Goal: Information Seeking & Learning: Learn about a topic

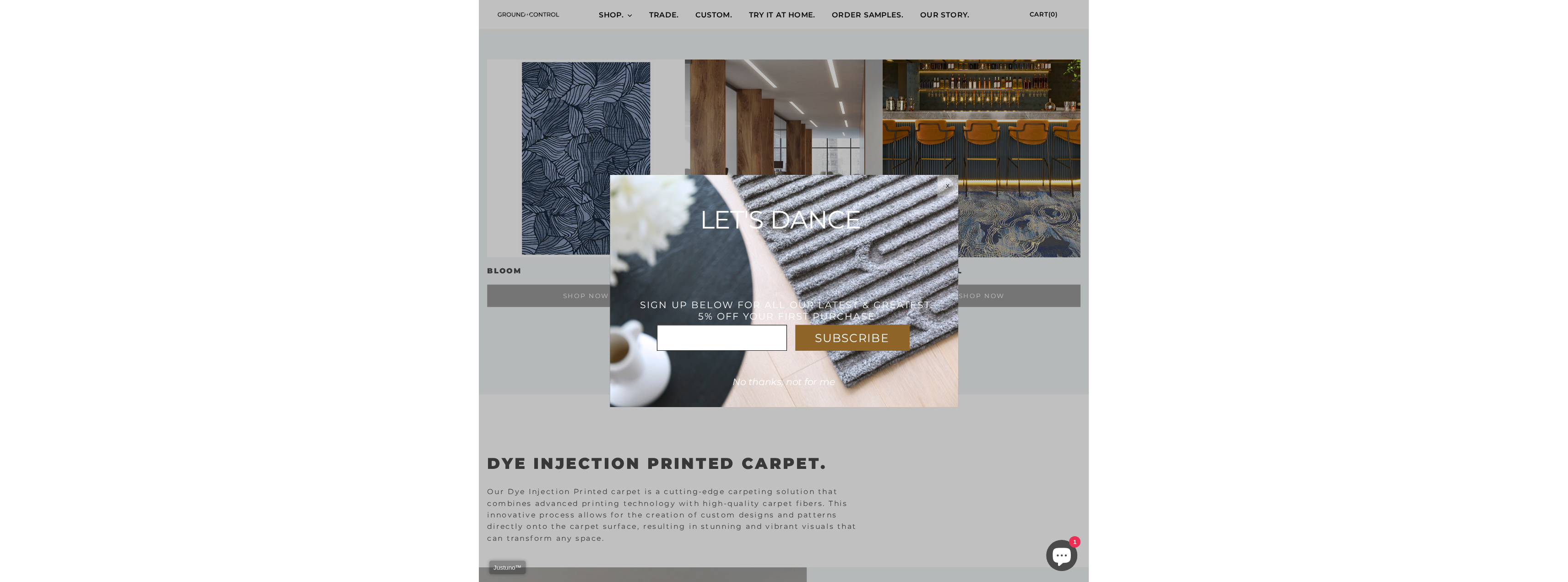
scroll to position [843, 0]
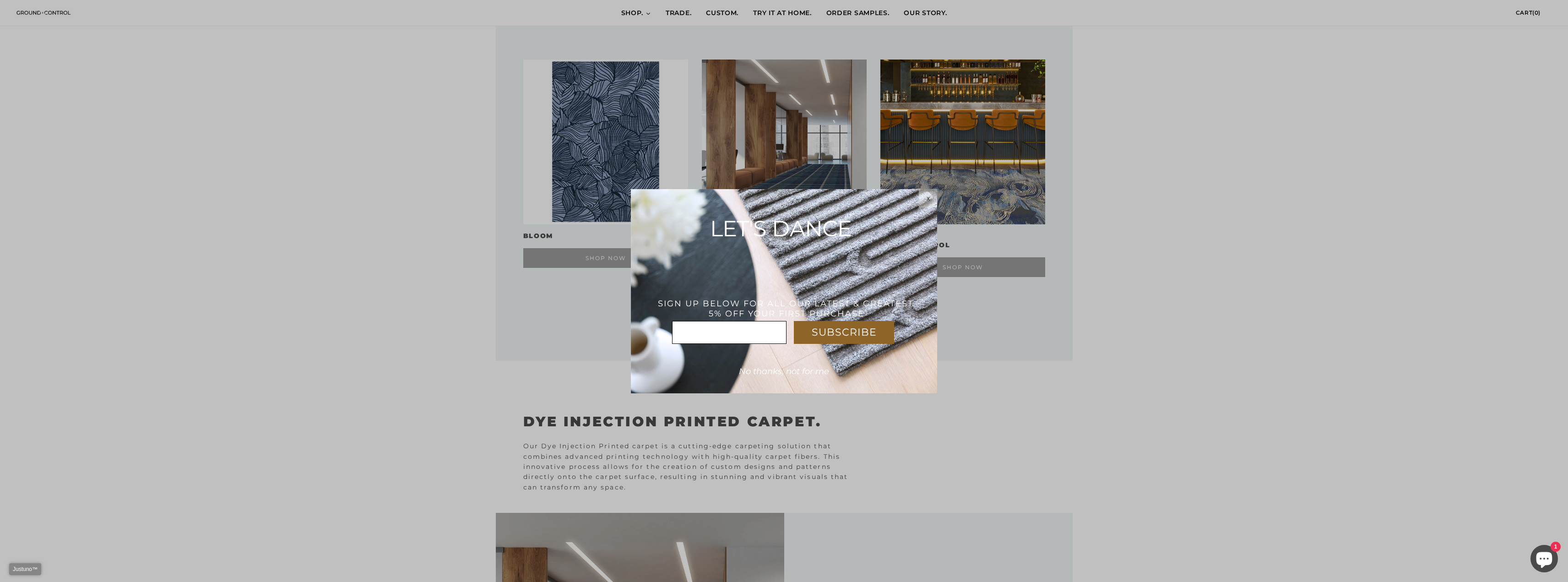
click at [536, 196] on div "x" at bounding box center [928, 198] width 18 height 7
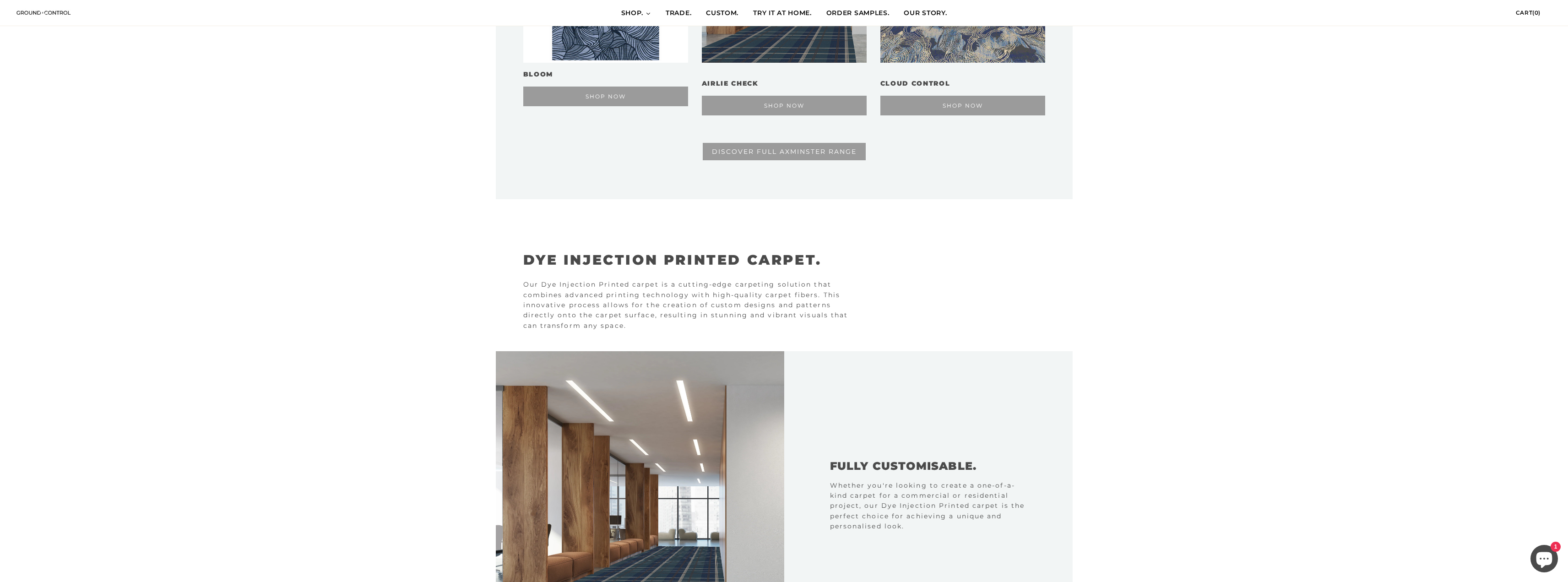
scroll to position [926, 0]
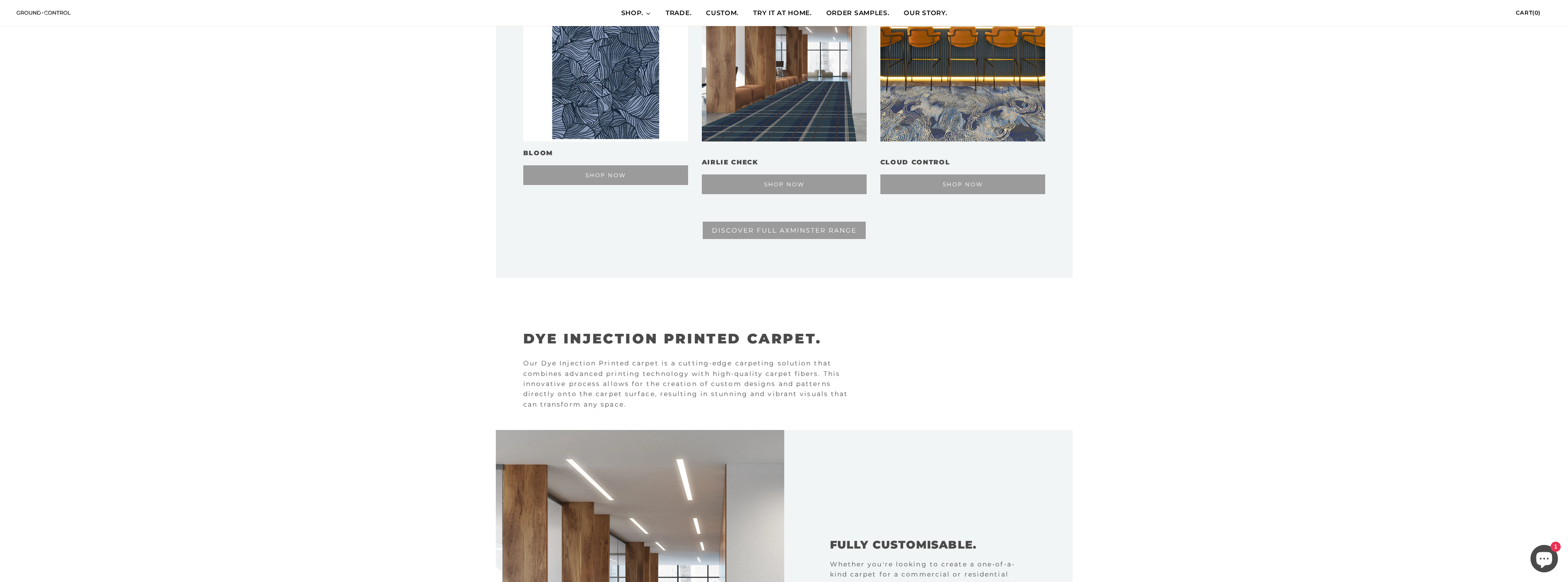
click at [536, 232] on span "DISCOVER FULL AXMINSTER RANGE" at bounding box center [784, 230] width 145 height 8
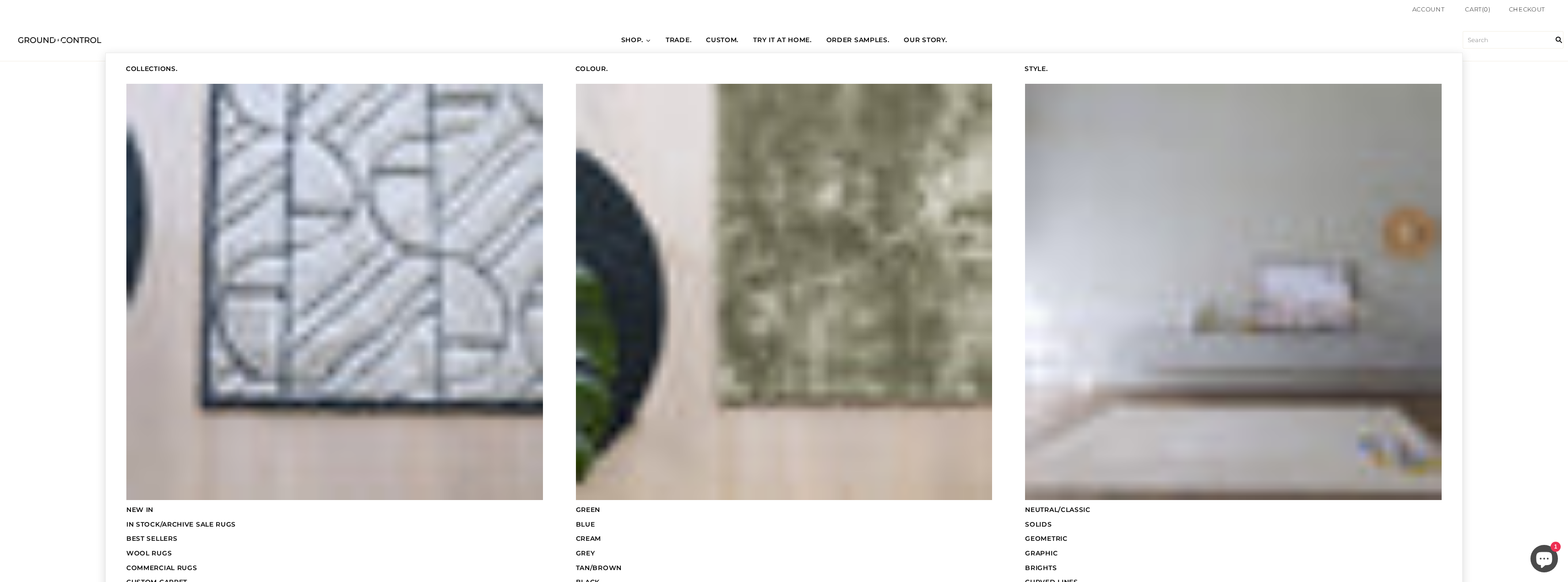
click at [646, 40] on icon at bounding box center [648, 40] width 6 height 6
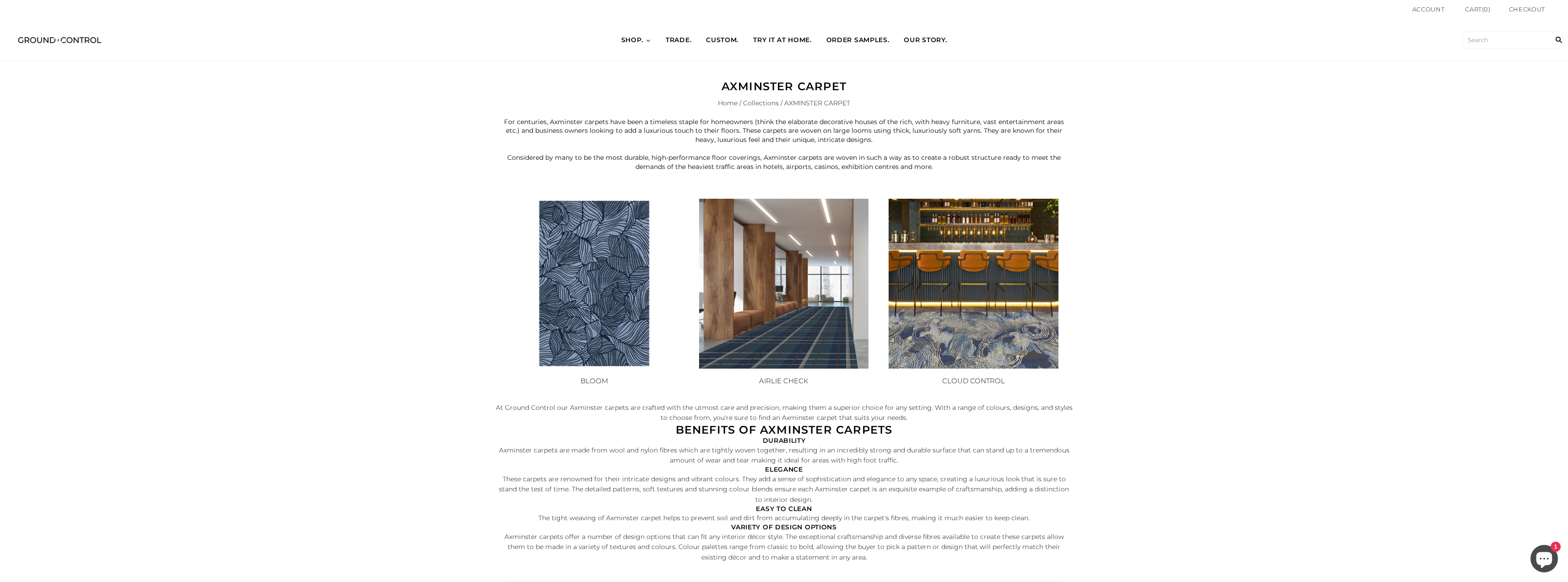
click at [628, 39] on span "SHOP." at bounding box center [632, 40] width 23 height 9
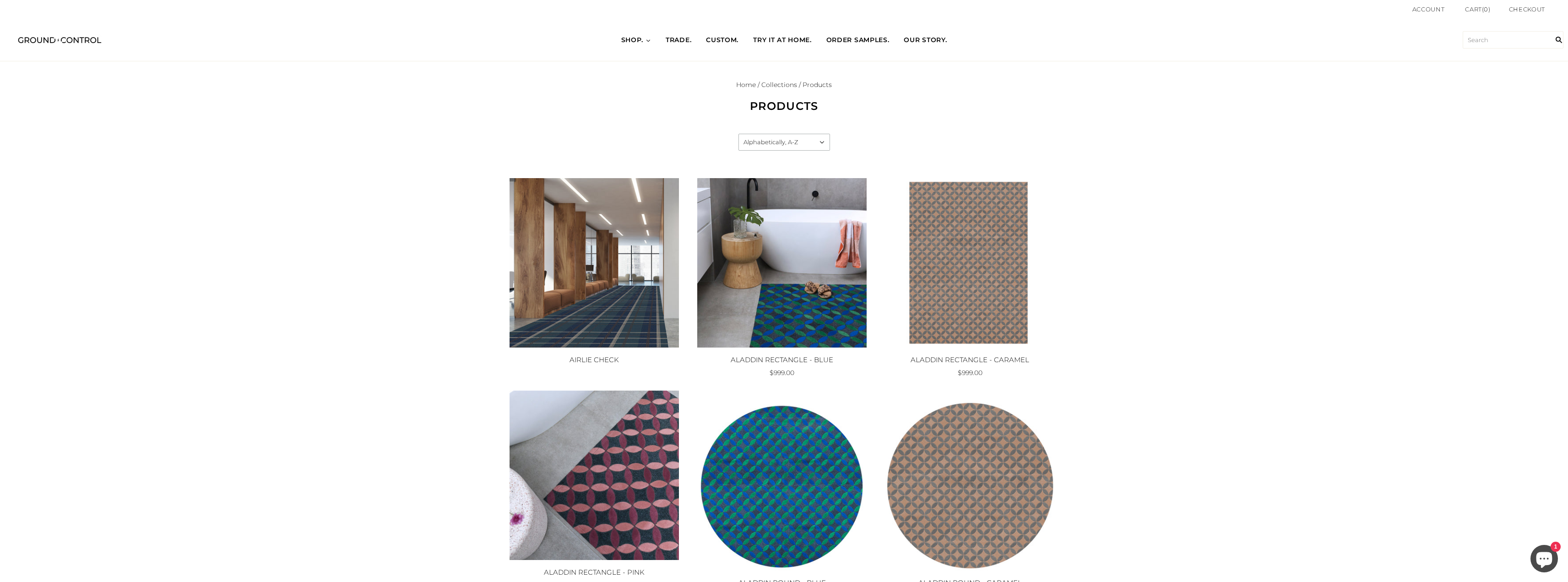
click at [706, 40] on span "CUSTOM." at bounding box center [722, 40] width 32 height 9
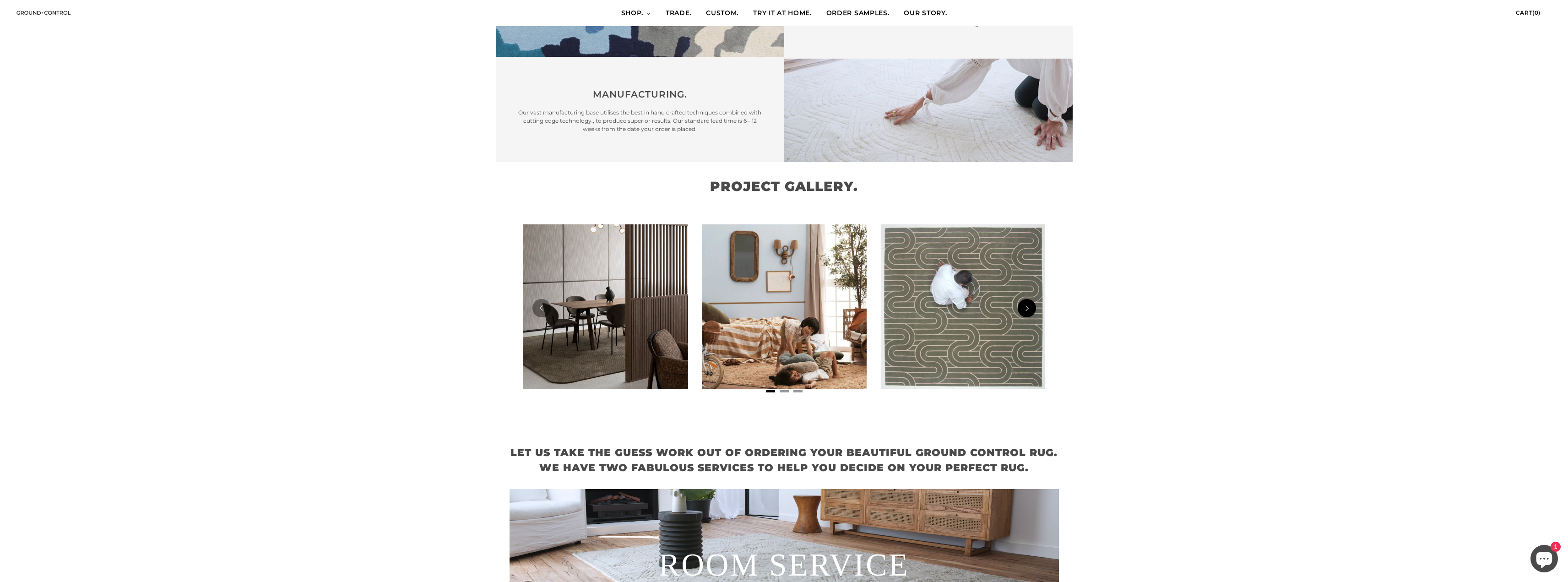
click at [1026, 299] on button "Next" at bounding box center [1027, 308] width 18 height 18
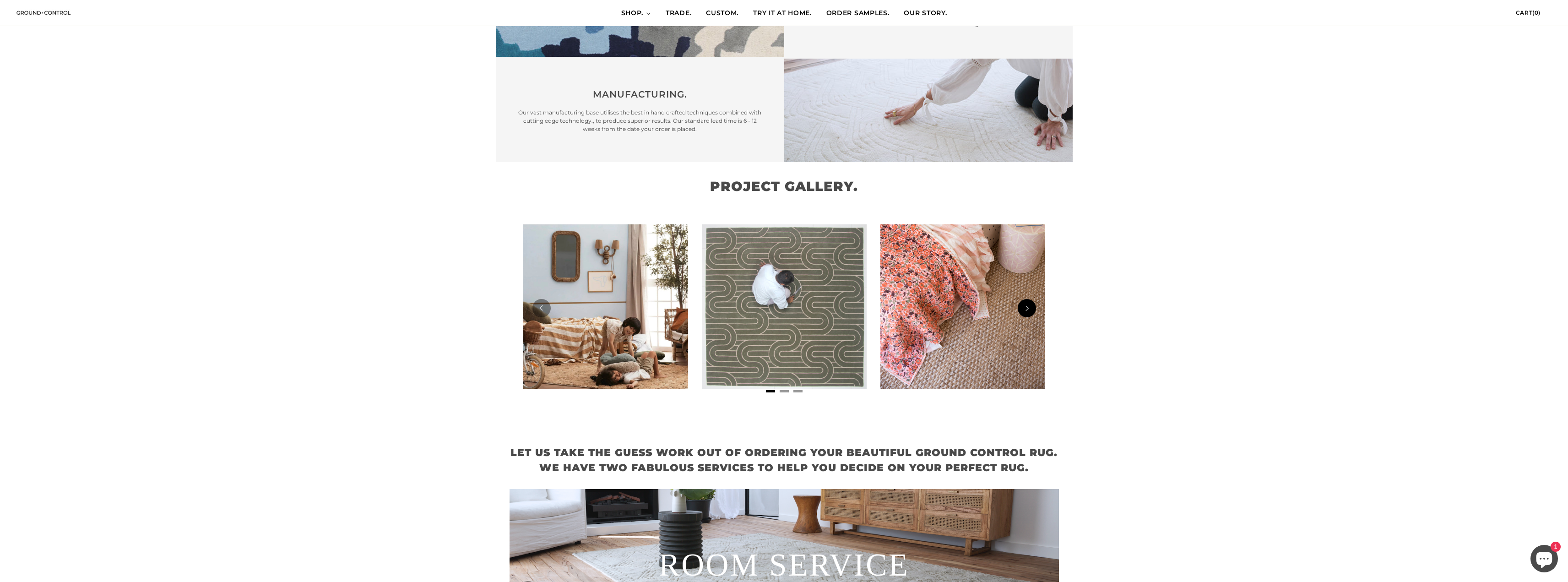
click at [1026, 299] on button "Next" at bounding box center [1027, 308] width 18 height 18
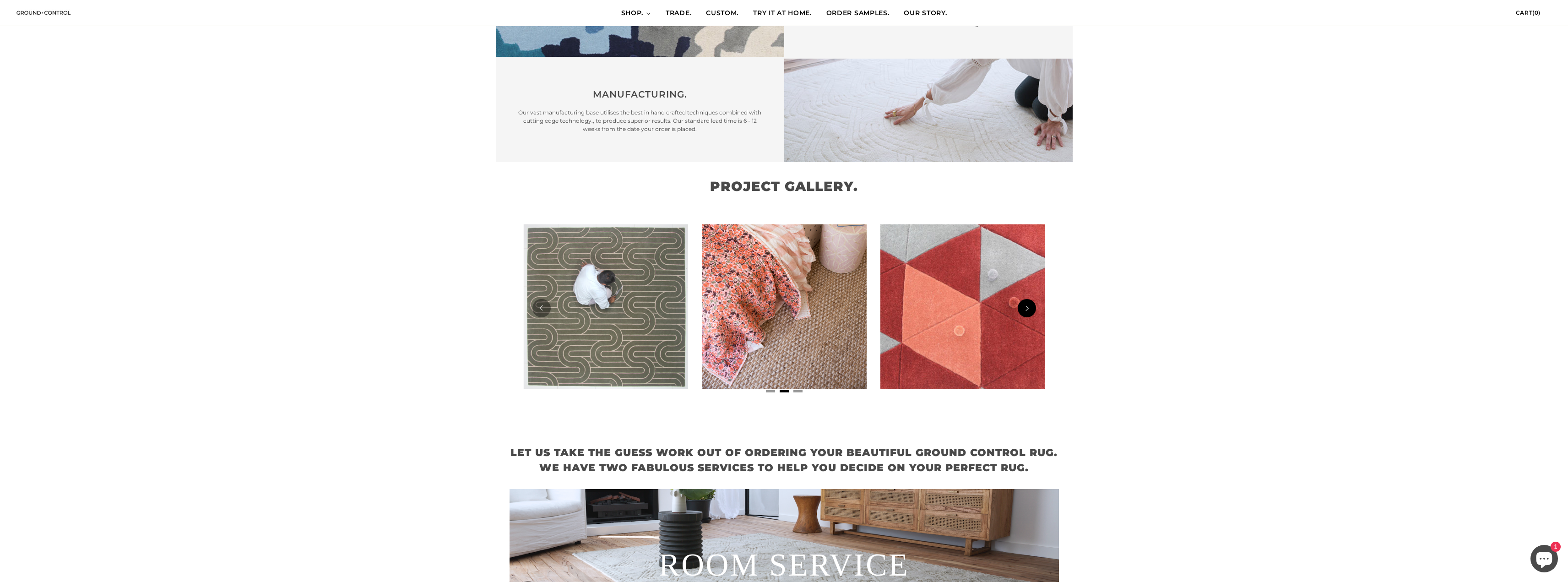
click at [1026, 299] on button "Next" at bounding box center [1027, 308] width 18 height 18
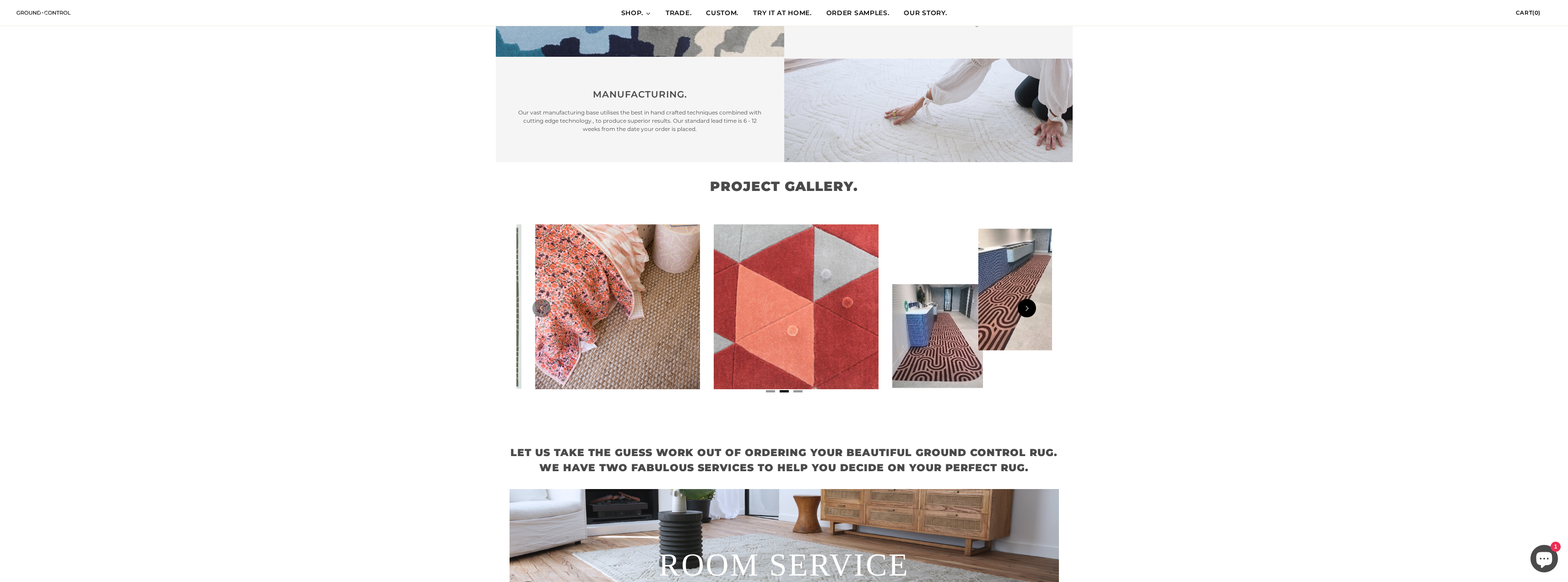
click at [1026, 299] on button "Next" at bounding box center [1027, 308] width 18 height 18
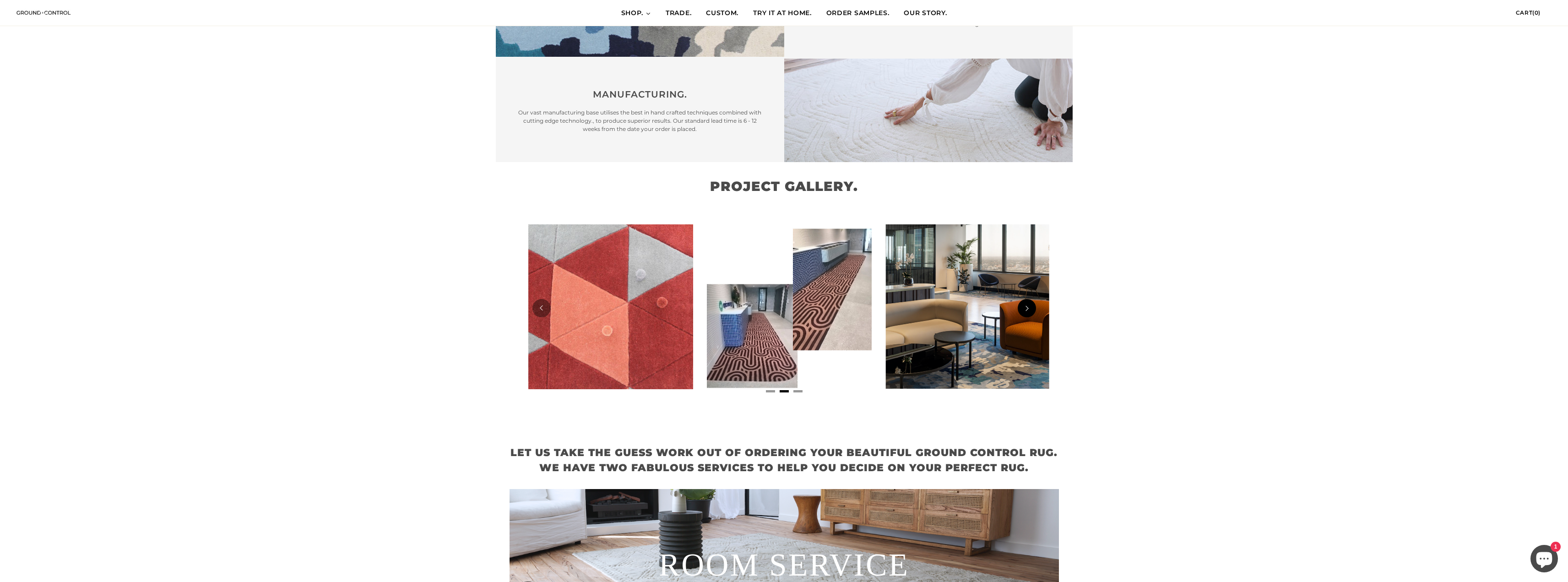
click at [1026, 299] on button "Next" at bounding box center [1027, 308] width 18 height 18
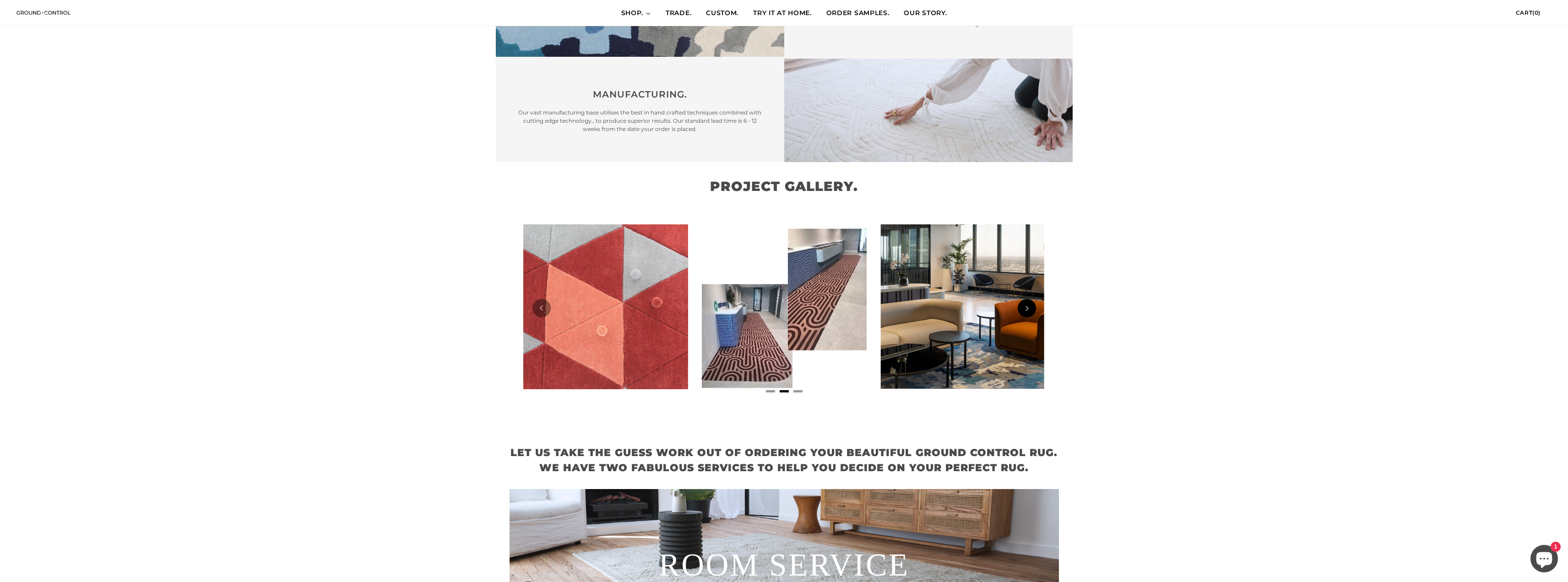
click at [1026, 299] on button "Next" at bounding box center [1027, 308] width 18 height 18
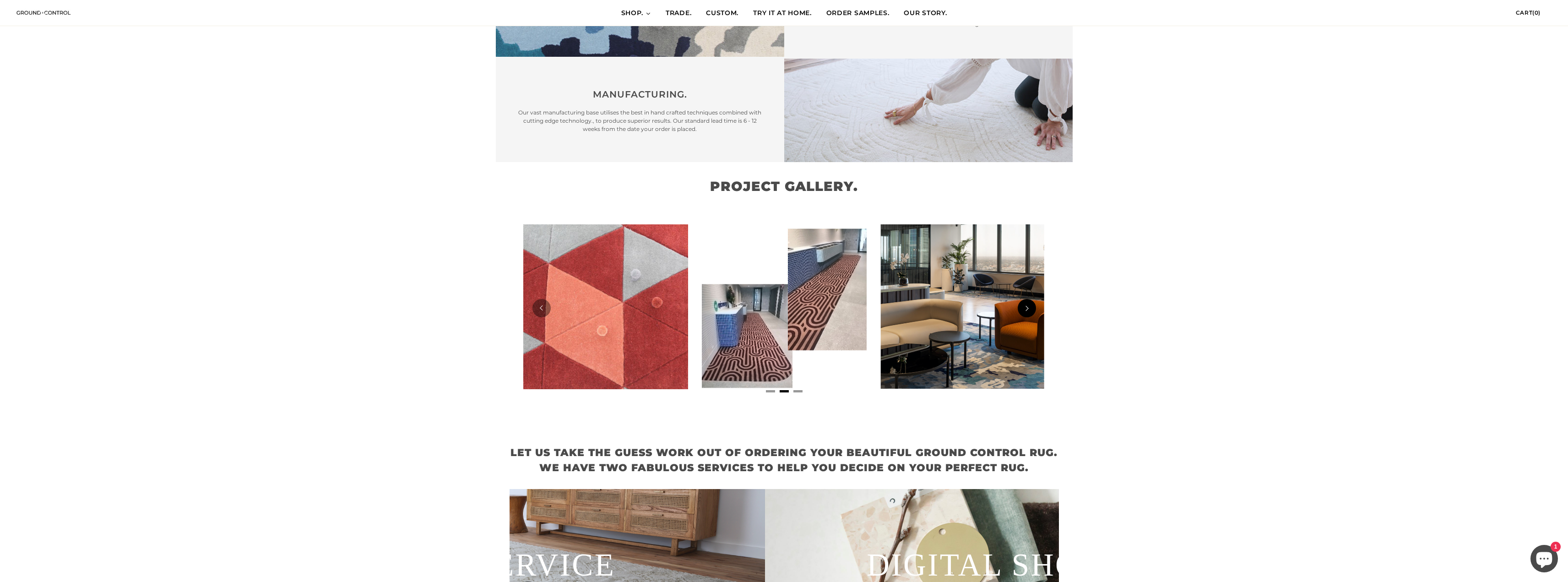
click at [1026, 299] on button "Next" at bounding box center [1027, 308] width 18 height 18
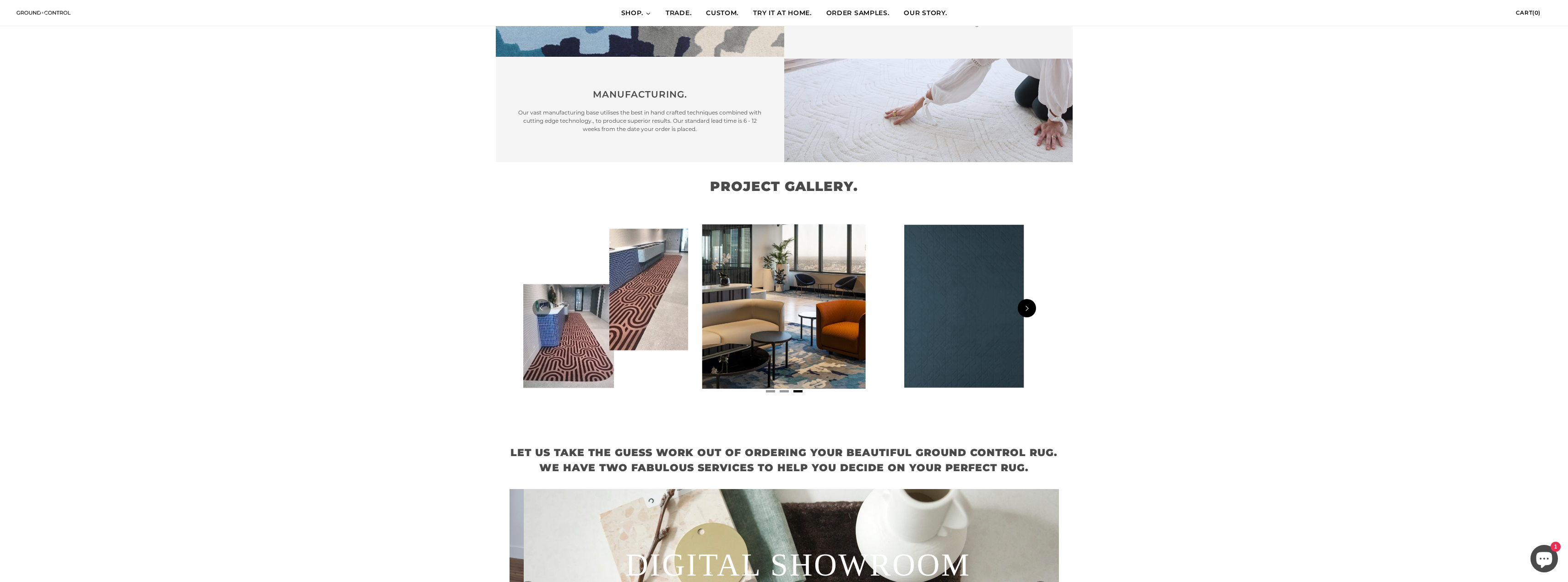
scroll to position [0, 550]
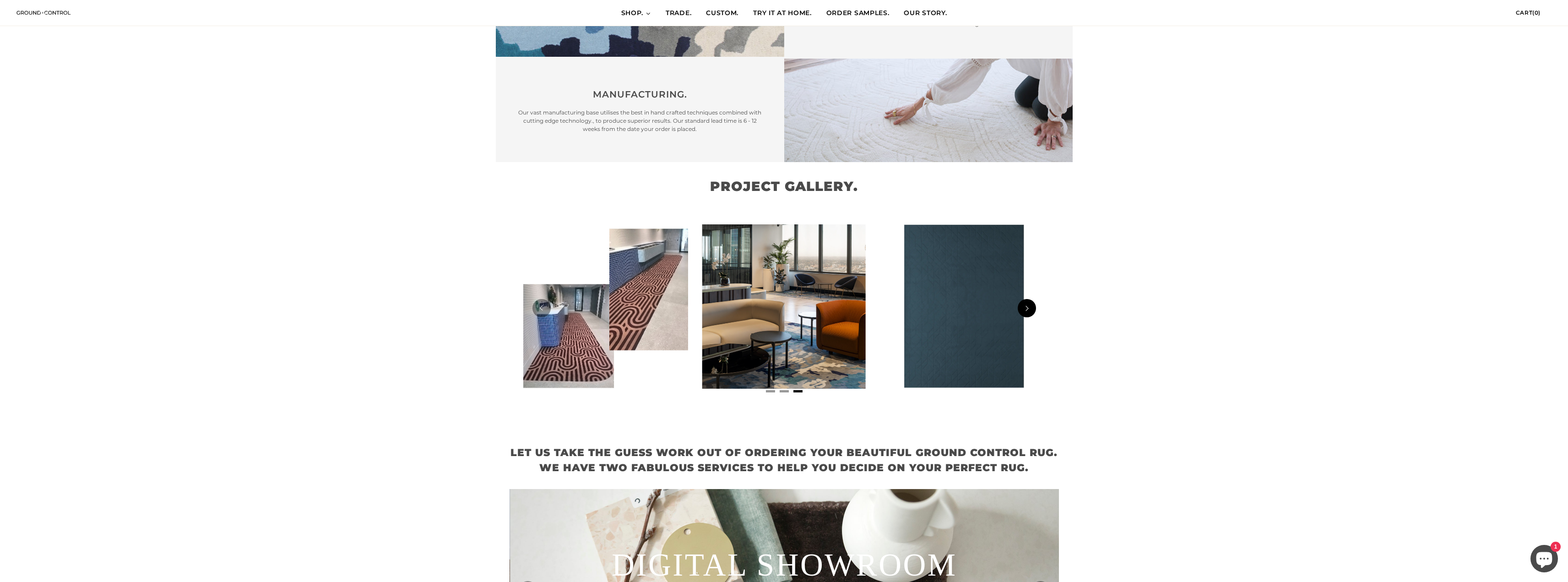
click at [1026, 299] on button "Next" at bounding box center [1027, 308] width 18 height 18
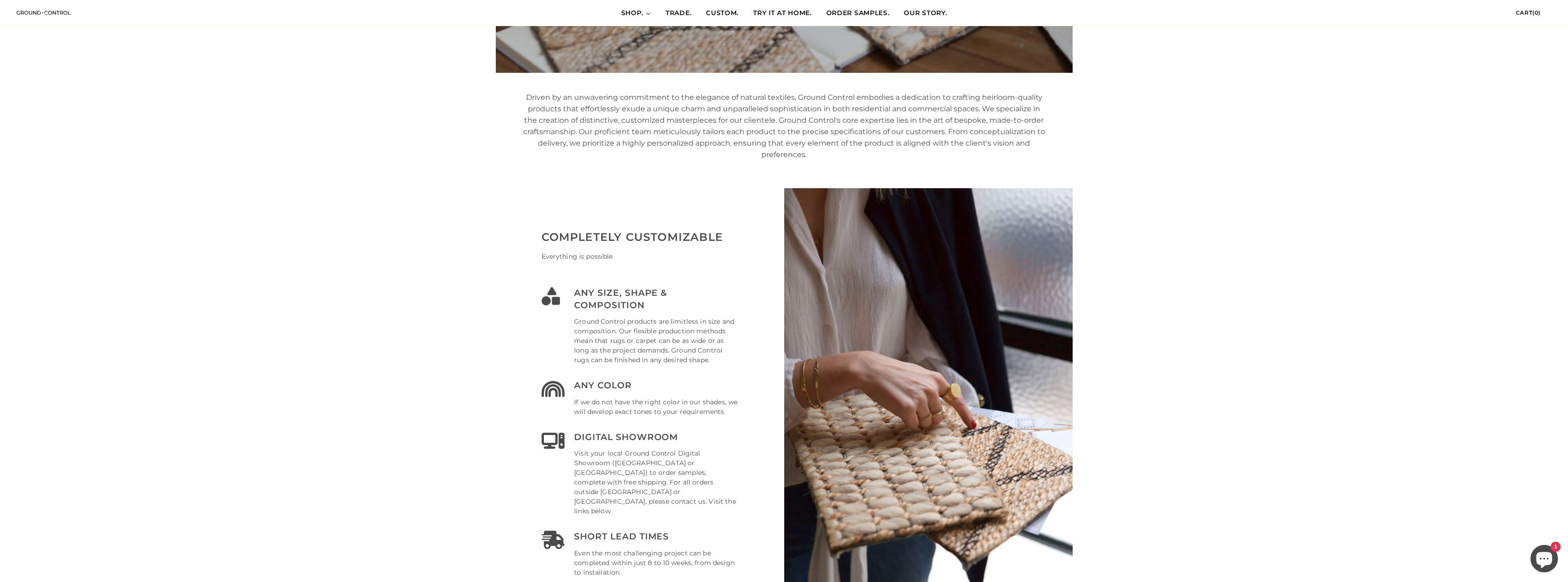
scroll to position [0, 0]
click at [631, 13] on span "SHOP." at bounding box center [632, 13] width 23 height 9
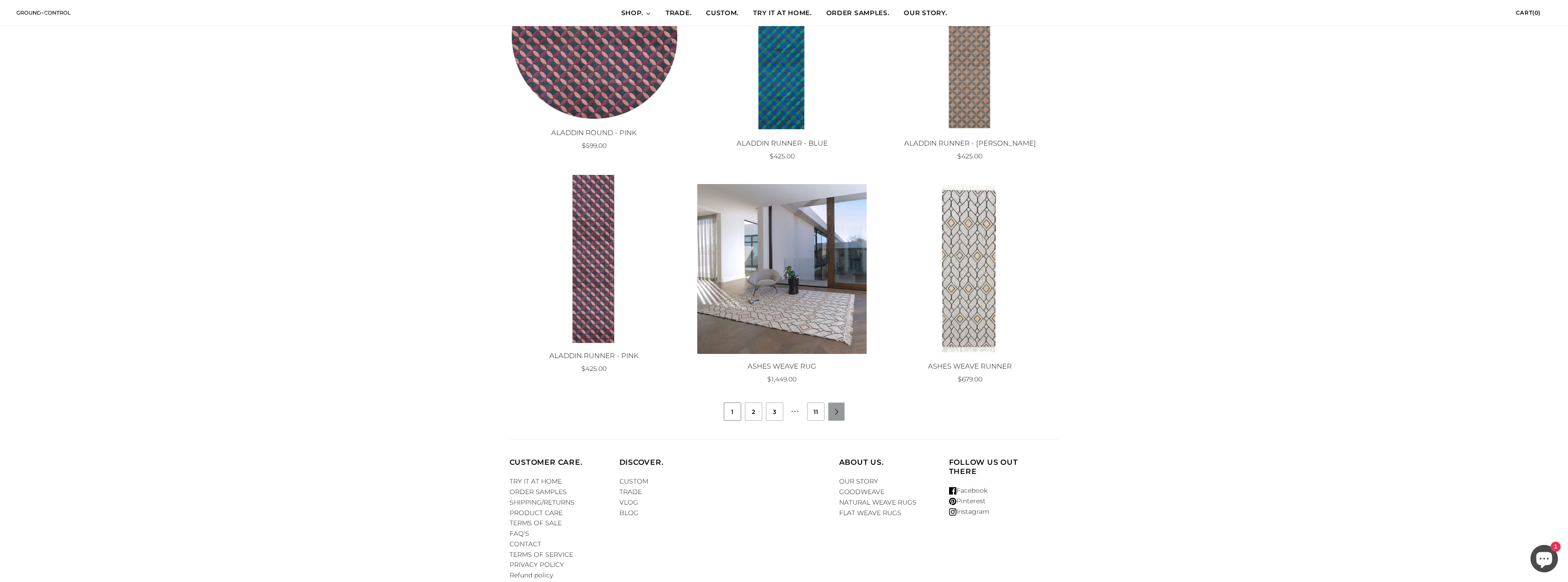
scroll to position [698, 0]
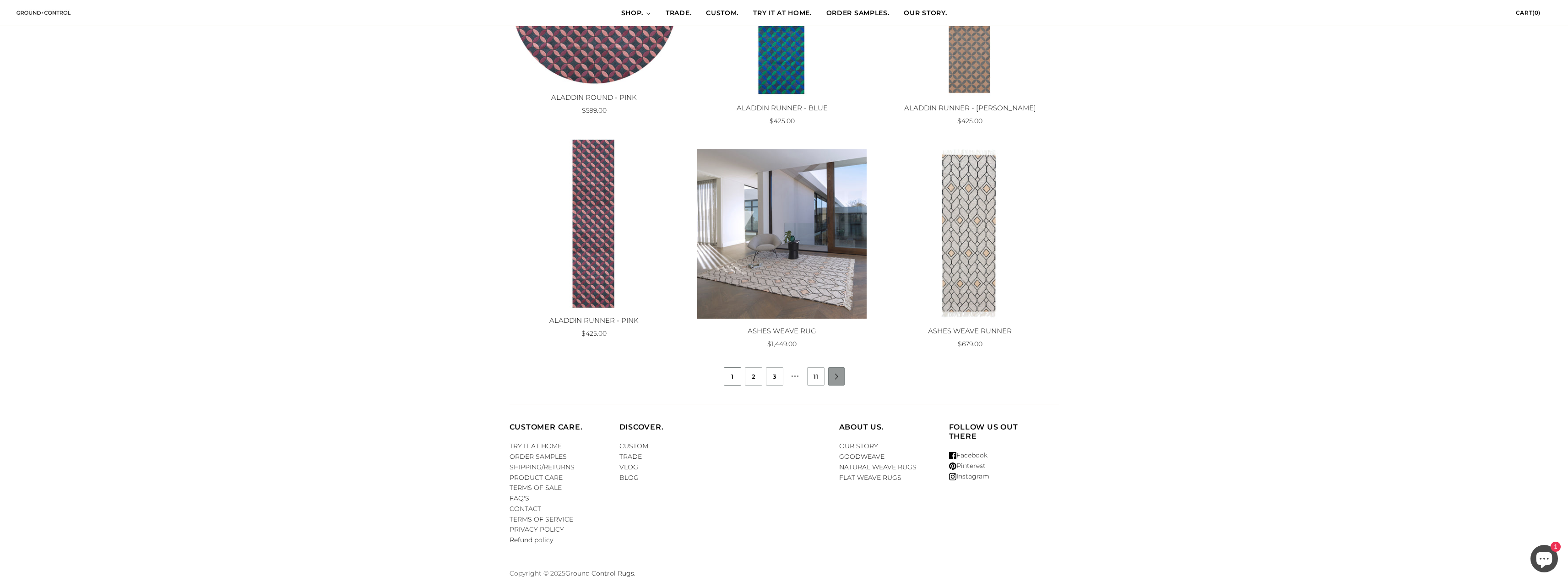
click at [831, 374] on link "" at bounding box center [836, 377] width 17 height 6
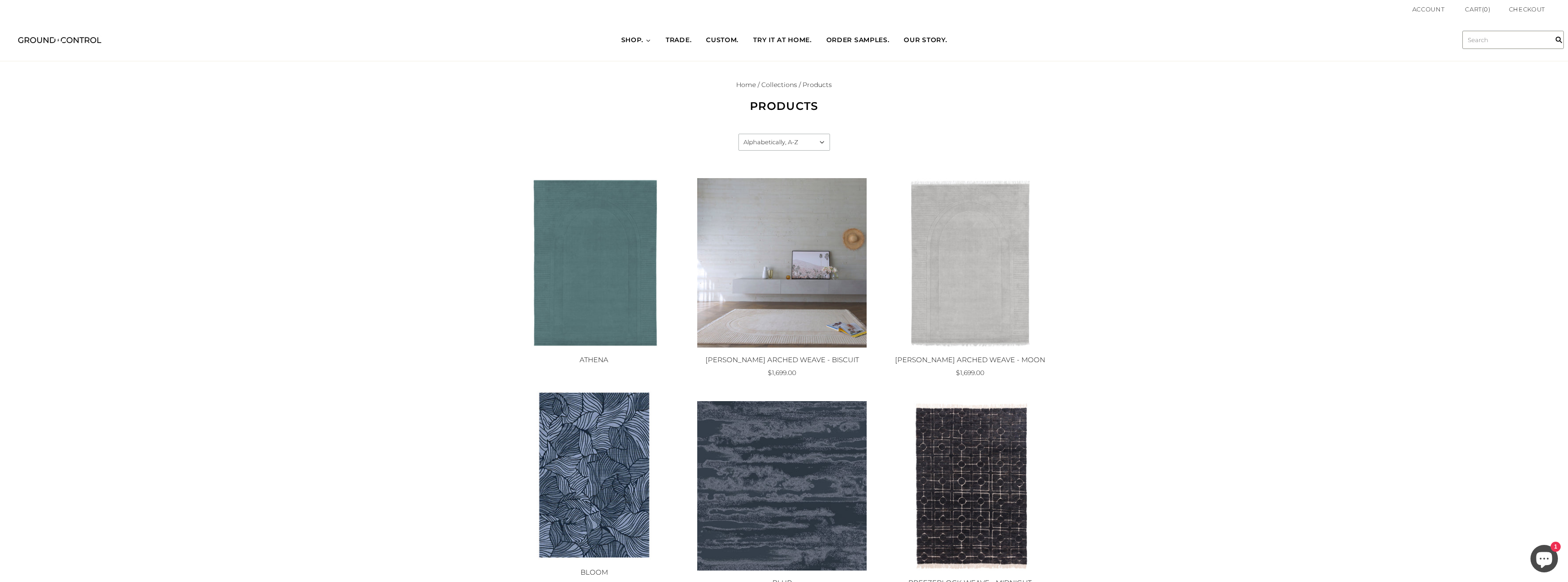
click at [1498, 43] on input "text" at bounding box center [1513, 40] width 101 height 17
type input "[PERSON_NAME]"
click at [1550, 19] on input "" at bounding box center [1559, 40] width 18 height 42
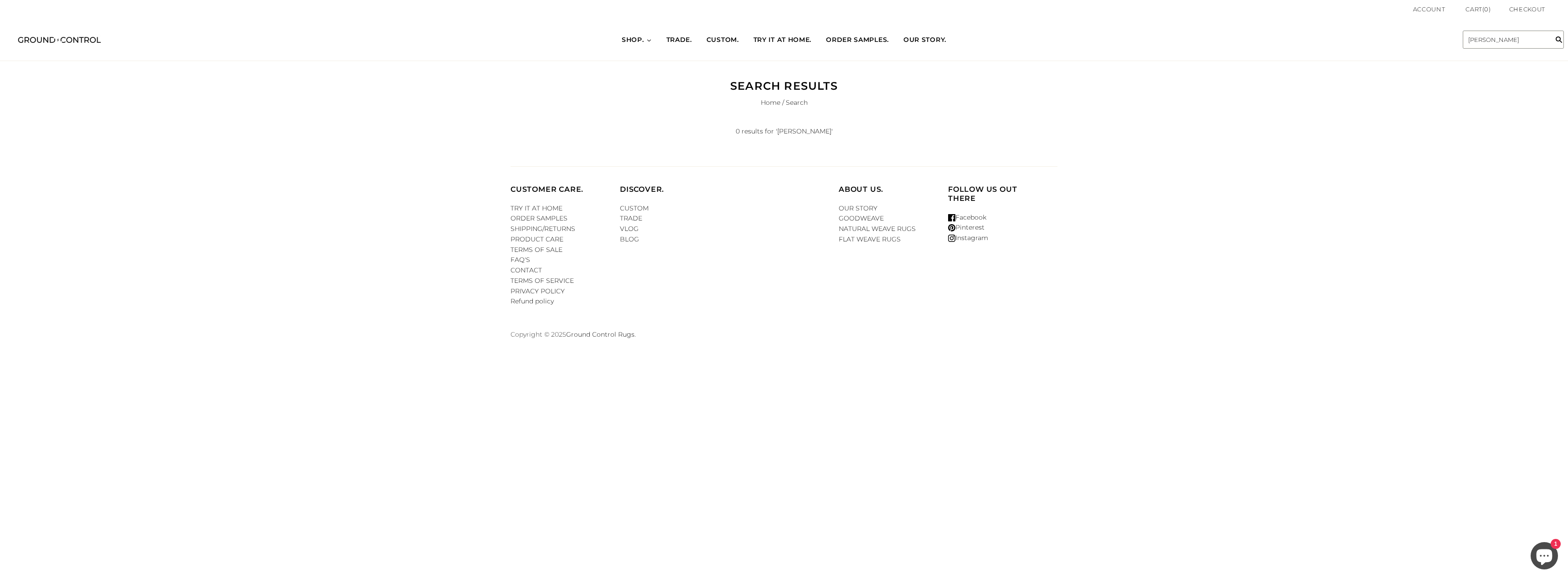
drag, startPoint x: 1497, startPoint y: 38, endPoint x: 1426, endPoint y: 46, distance: 71.4
click at [1429, 47] on div "HOME SHOP BEST SELLERS NEW IN WOOL RUGS" at bounding box center [784, 40] width 1568 height 42
type input "whig"
click at [1550, 19] on input "" at bounding box center [1559, 40] width 18 height 42
drag, startPoint x: 1508, startPoint y: 42, endPoint x: 1231, endPoint y: 46, distance: 277.0
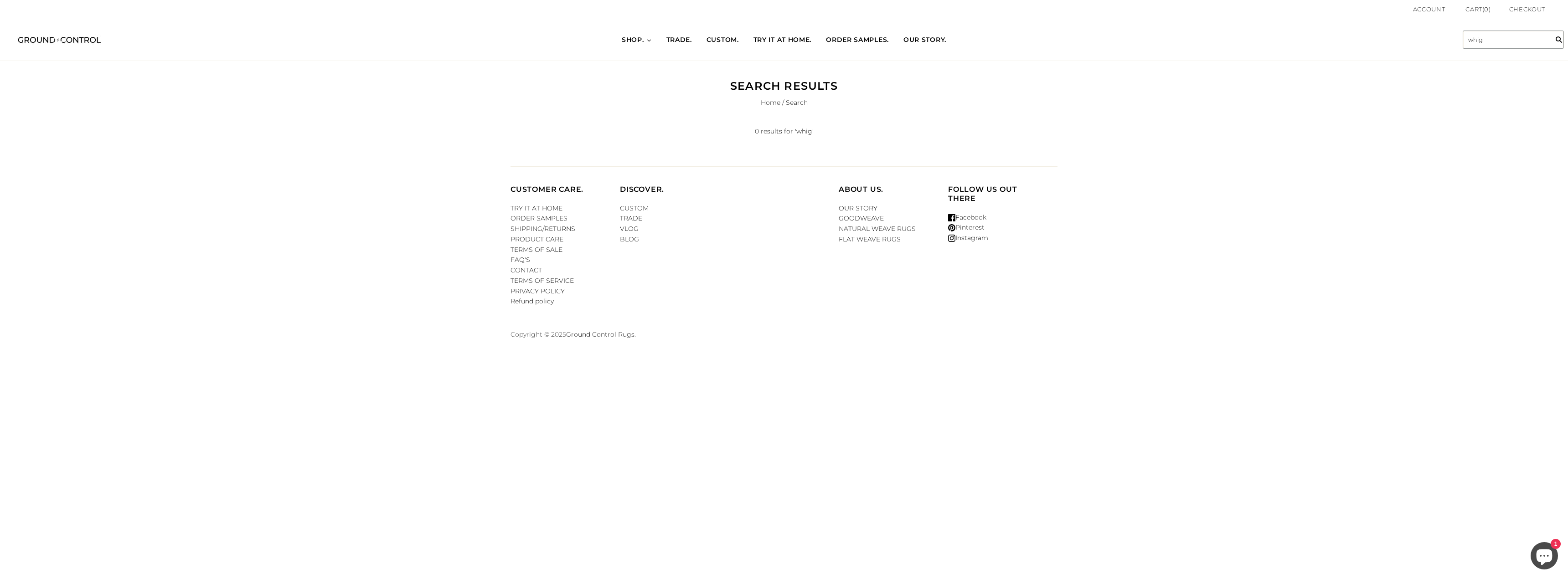
click at [1239, 47] on div "HOME SHOP BEST SELLERS NEW IN WOOL RUGS" at bounding box center [784, 40] width 1568 height 42
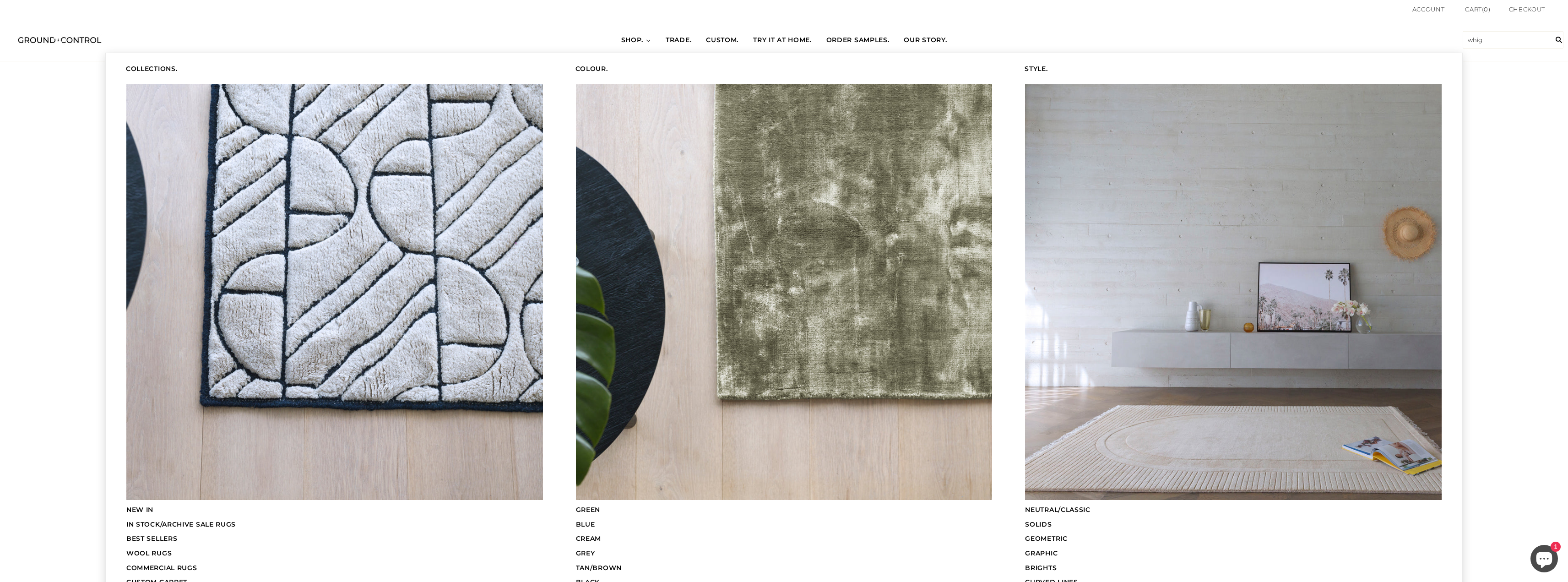
click at [621, 37] on span "SHOP." at bounding box center [632, 40] width 23 height 9
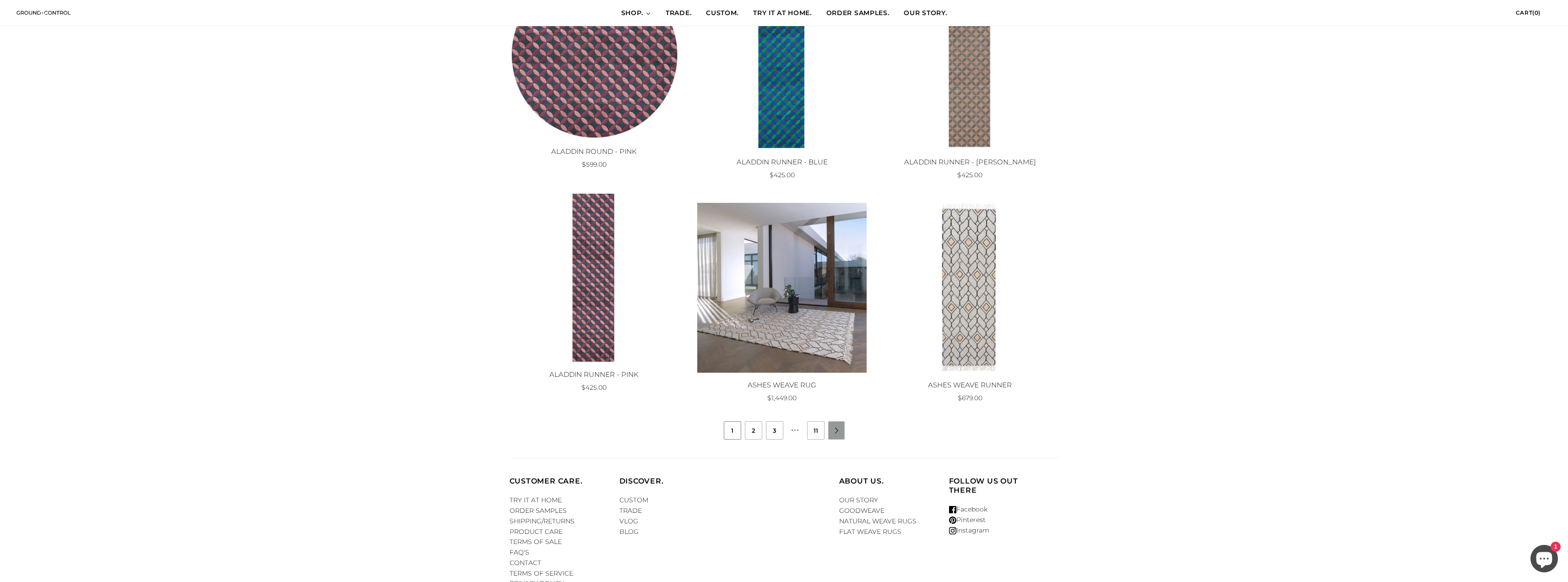
scroll to position [698, 0]
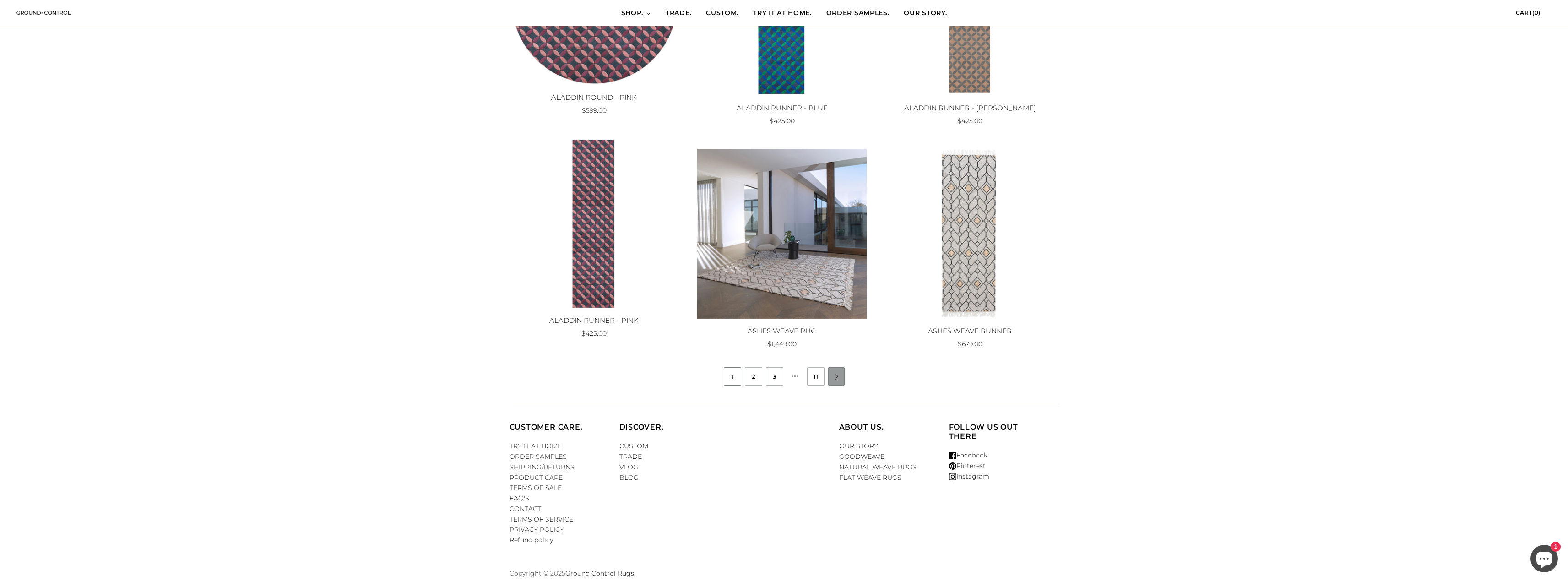
click at [834, 376] on link "" at bounding box center [836, 377] width 17 height 6
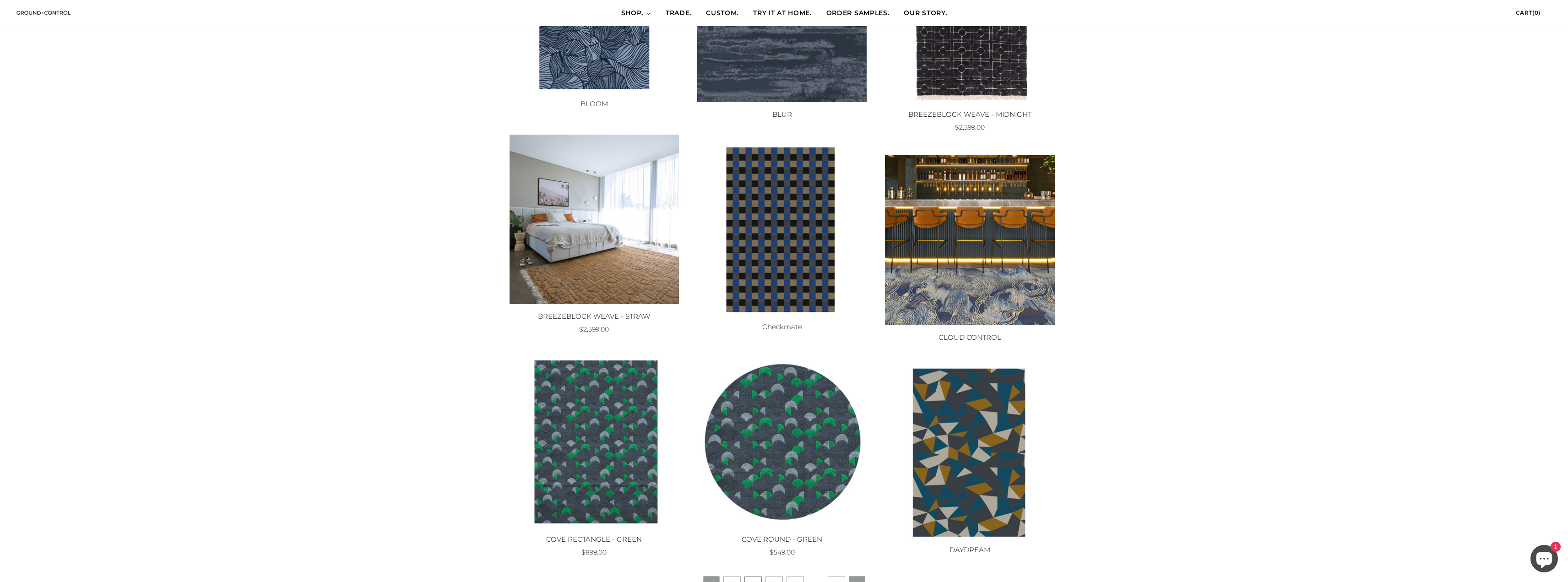
scroll to position [641, 0]
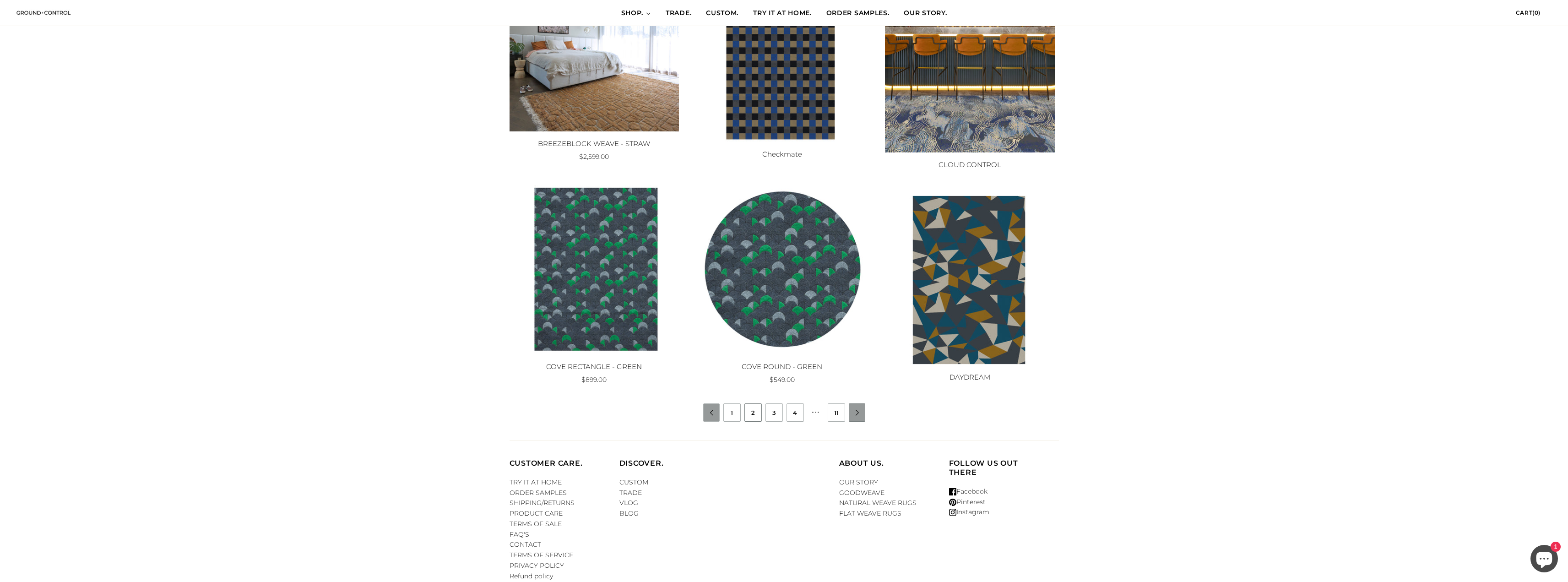
click at [858, 412] on link "" at bounding box center [857, 413] width 17 height 6
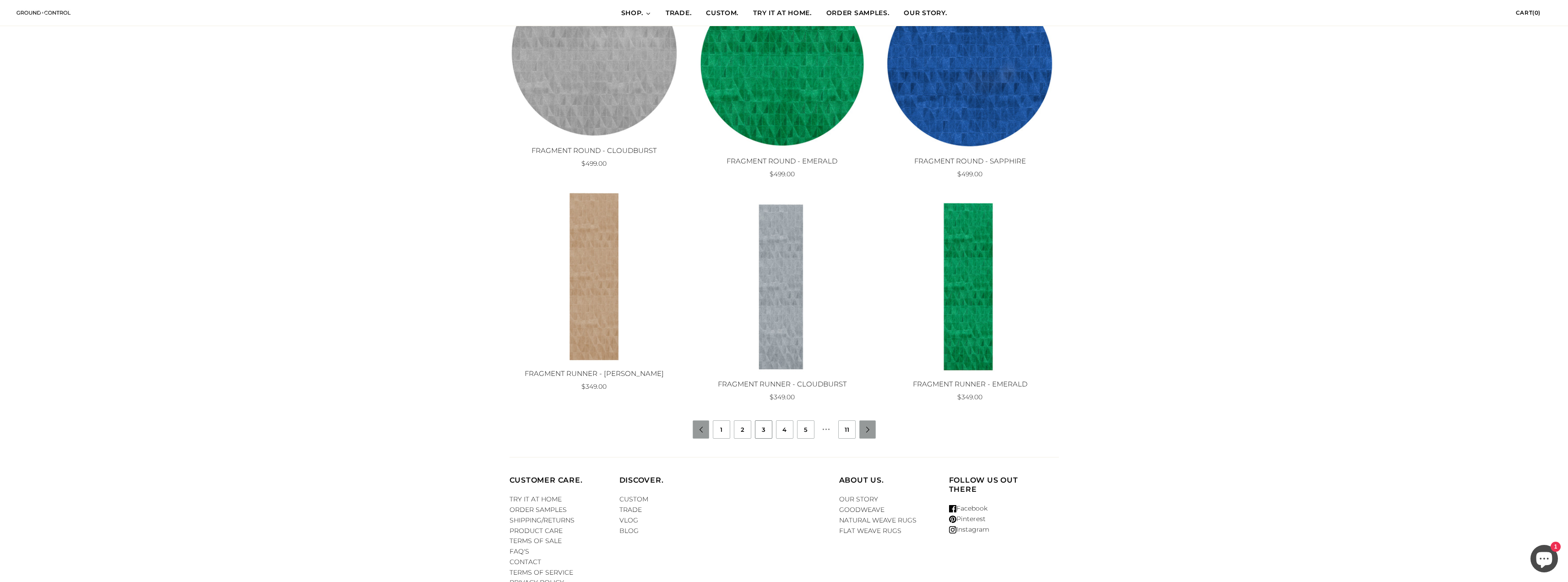
scroll to position [698, 0]
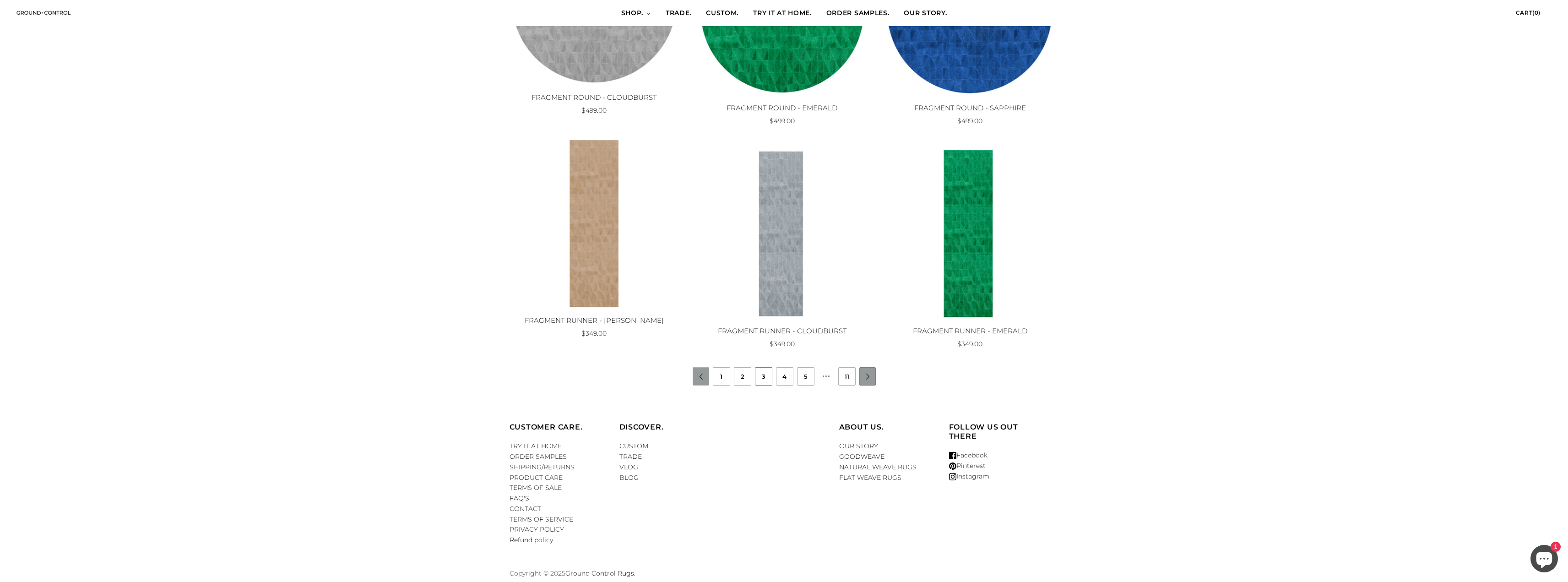
click at [869, 378] on link "" at bounding box center [867, 377] width 17 height 6
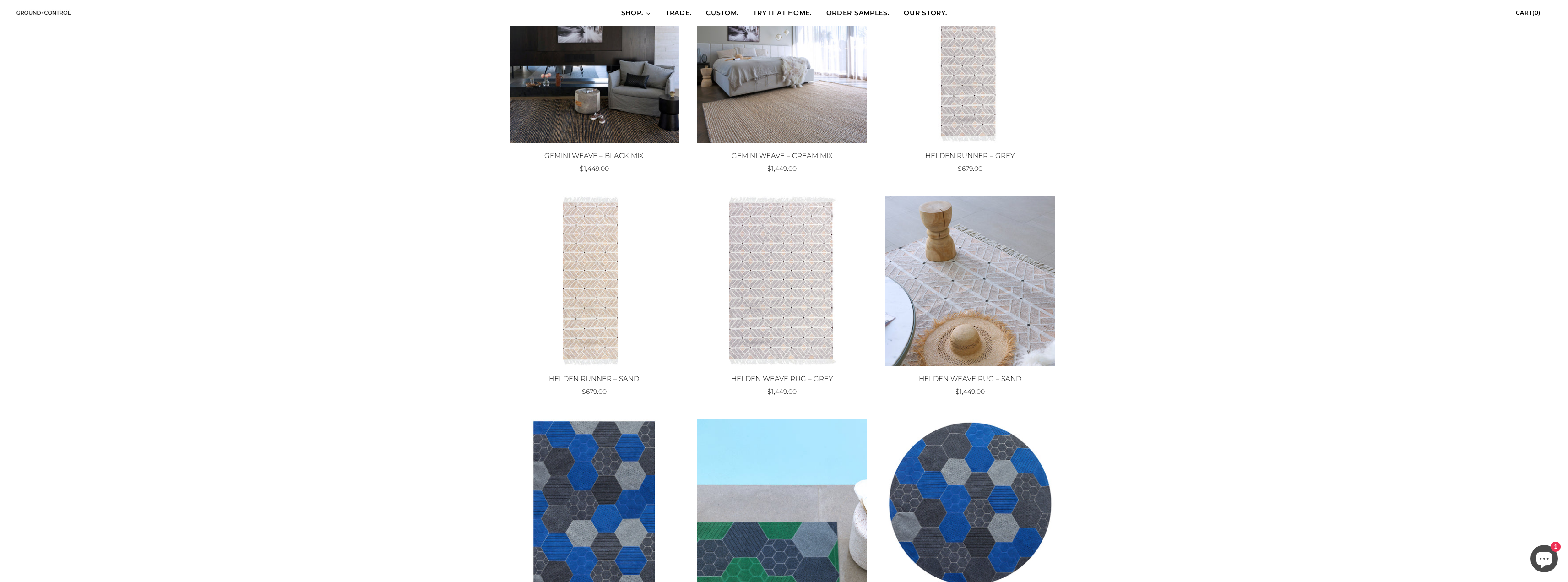
scroll to position [687, 0]
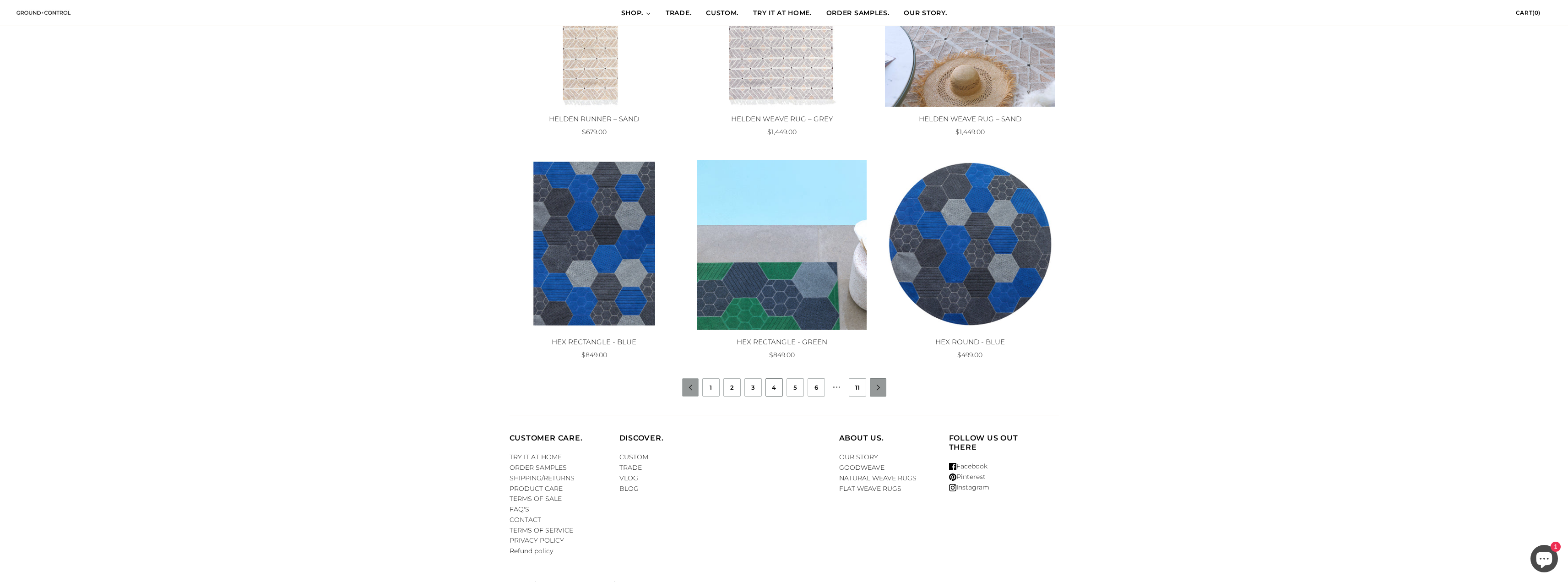
click at [880, 383] on li "" at bounding box center [878, 388] width 17 height 18
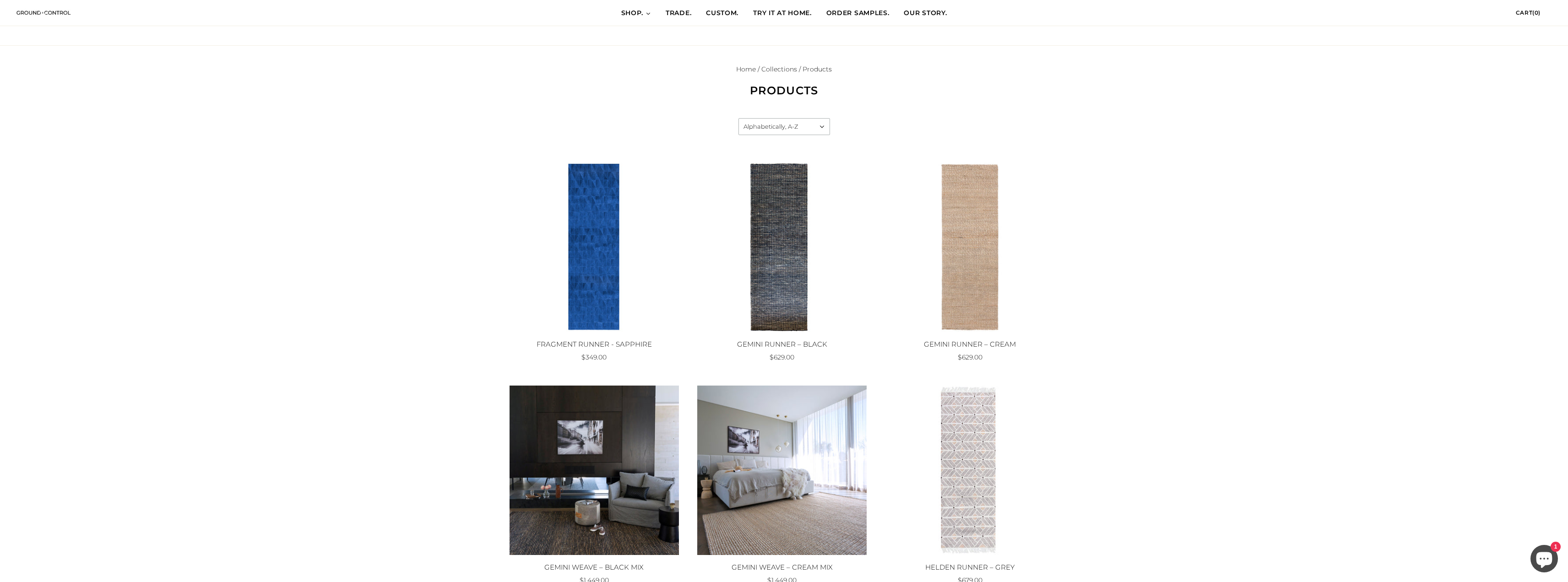
scroll to position [0, 0]
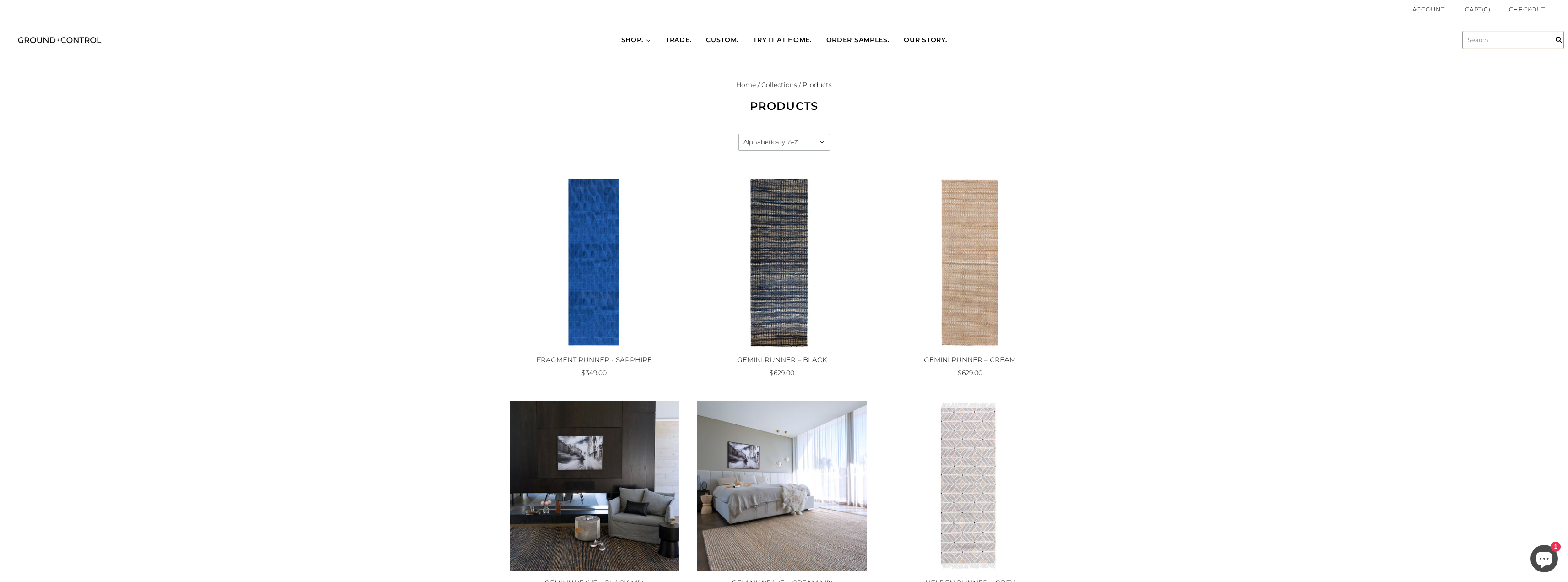
click at [1501, 37] on input "text" at bounding box center [1513, 40] width 101 height 17
type input "hieaway"
click at [1550, 19] on input "" at bounding box center [1559, 40] width 18 height 42
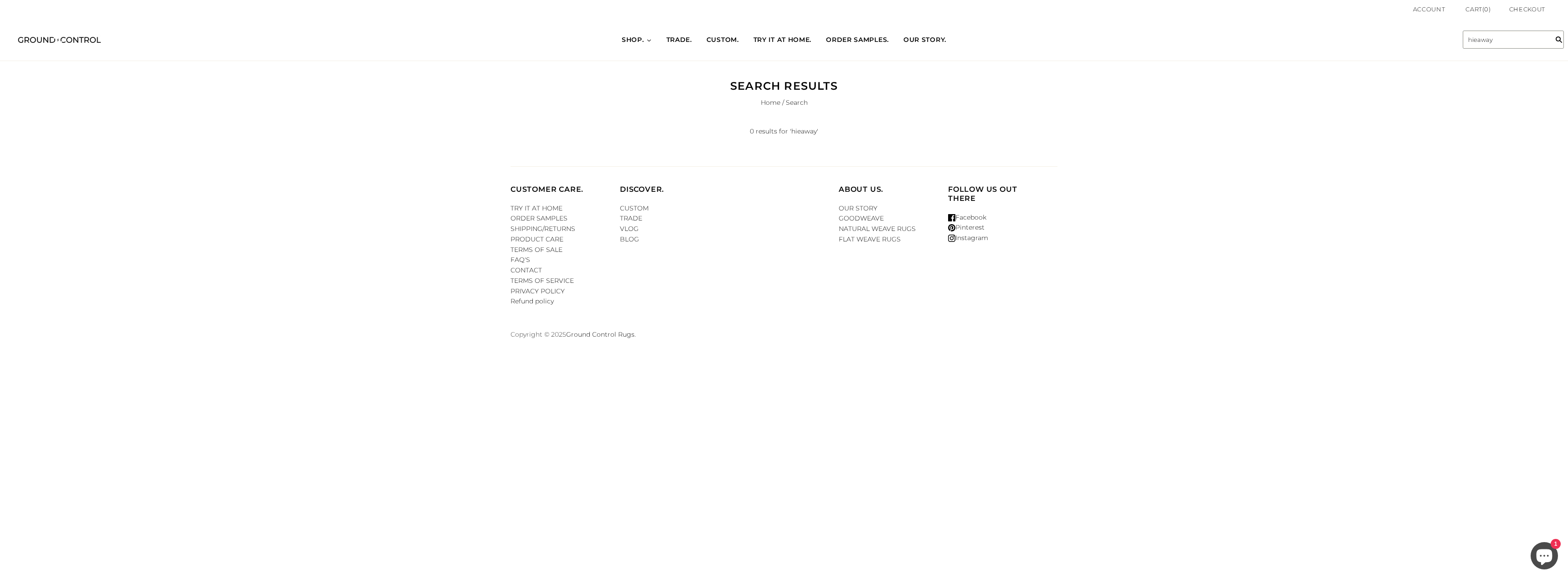
click at [1494, 37] on input "hieaway" at bounding box center [1513, 40] width 100 height 17
type input "hide"
click at [1550, 19] on input "" at bounding box center [1559, 40] width 18 height 42
click at [1494, 37] on input "hide" at bounding box center [1513, 40] width 100 height 17
type input "hideaway"
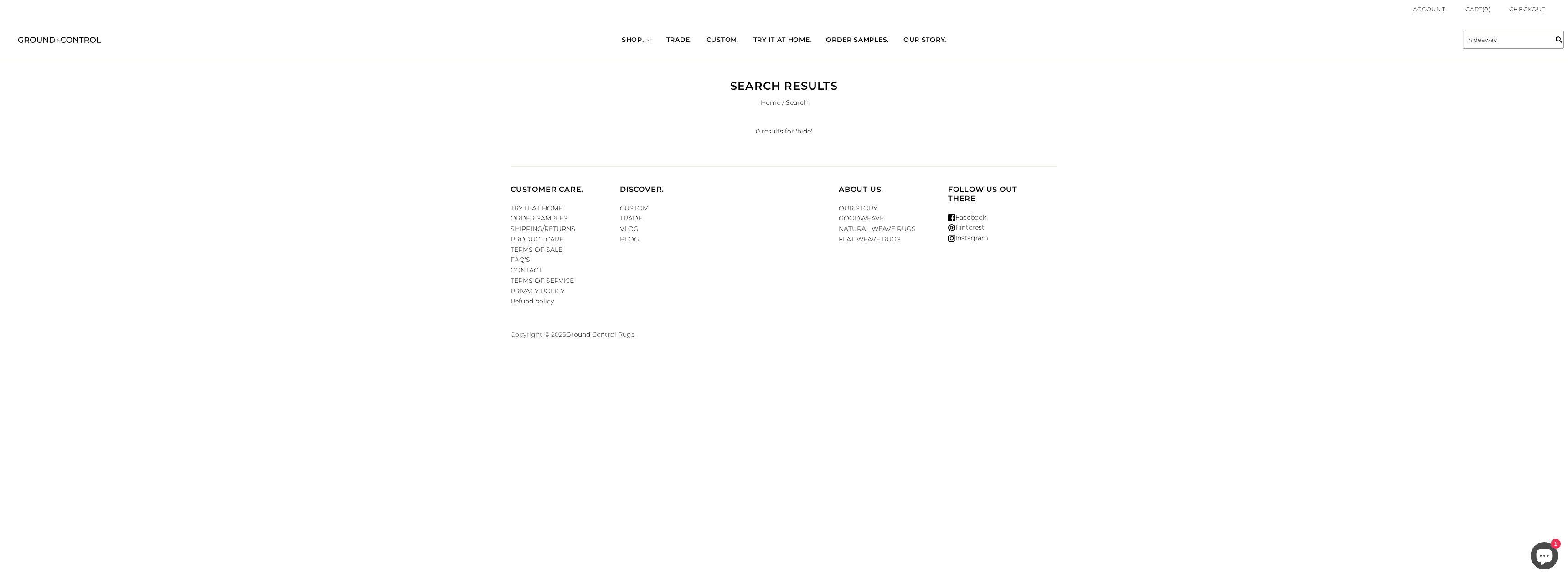
click at [1550, 19] on input "" at bounding box center [1559, 40] width 18 height 42
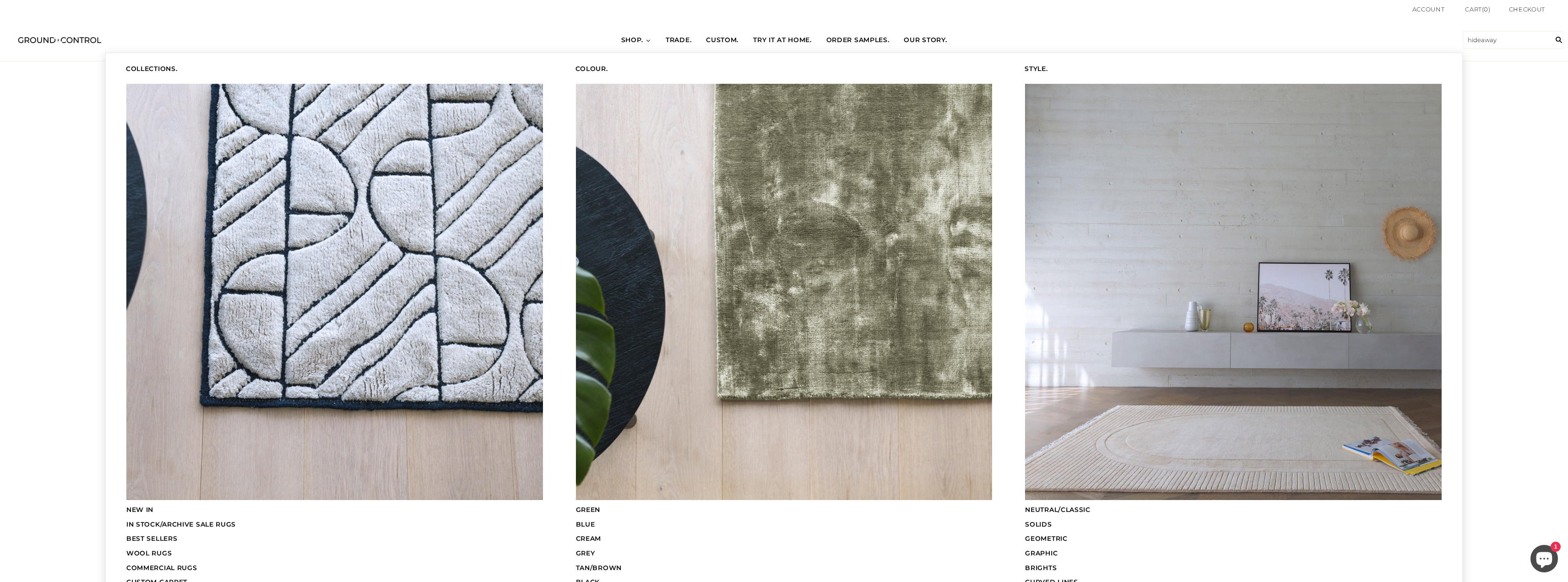
click at [633, 39] on span "SHOP." at bounding box center [632, 40] width 23 height 9
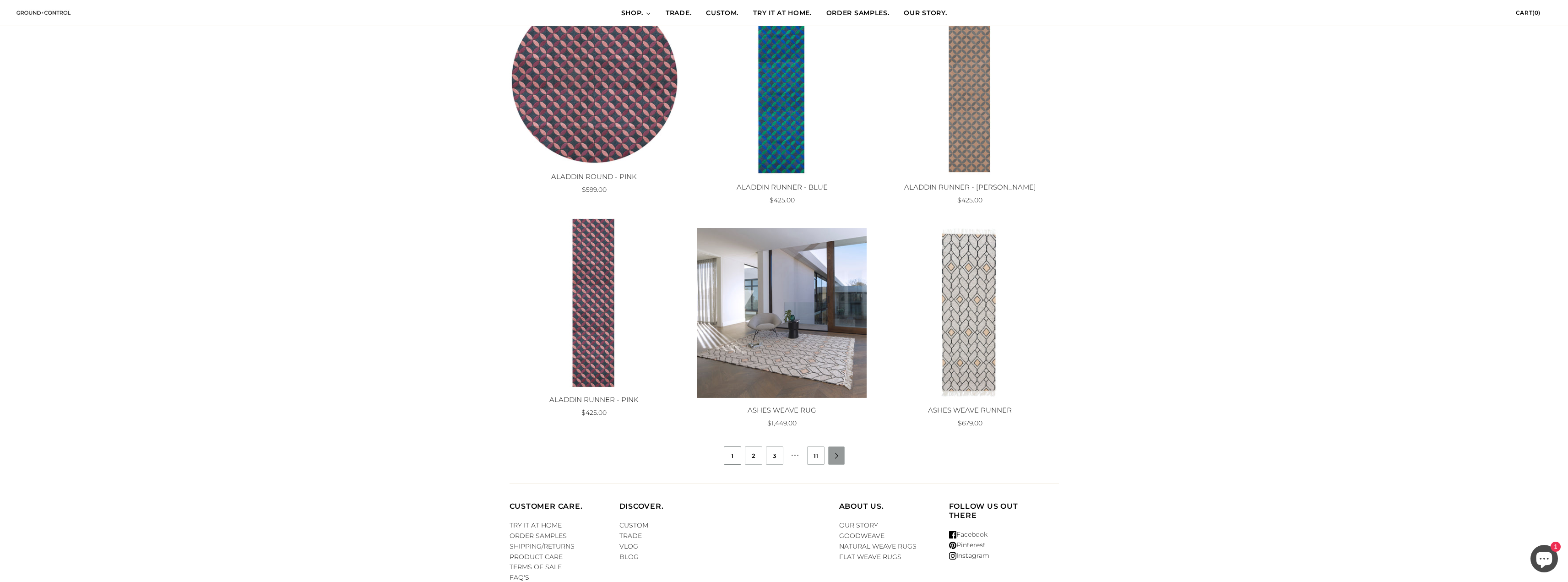
scroll to position [687, 0]
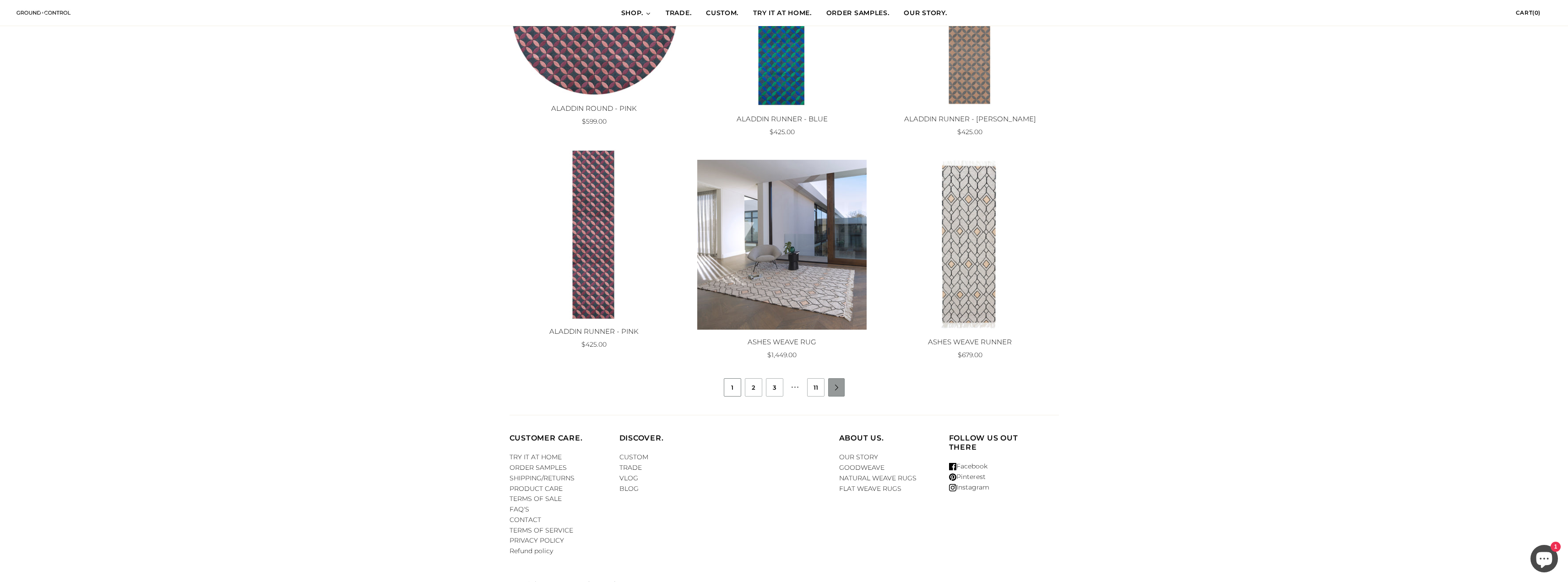
click at [841, 391] on li "" at bounding box center [836, 388] width 17 height 18
click at [837, 387] on link "" at bounding box center [836, 388] width 17 height 6
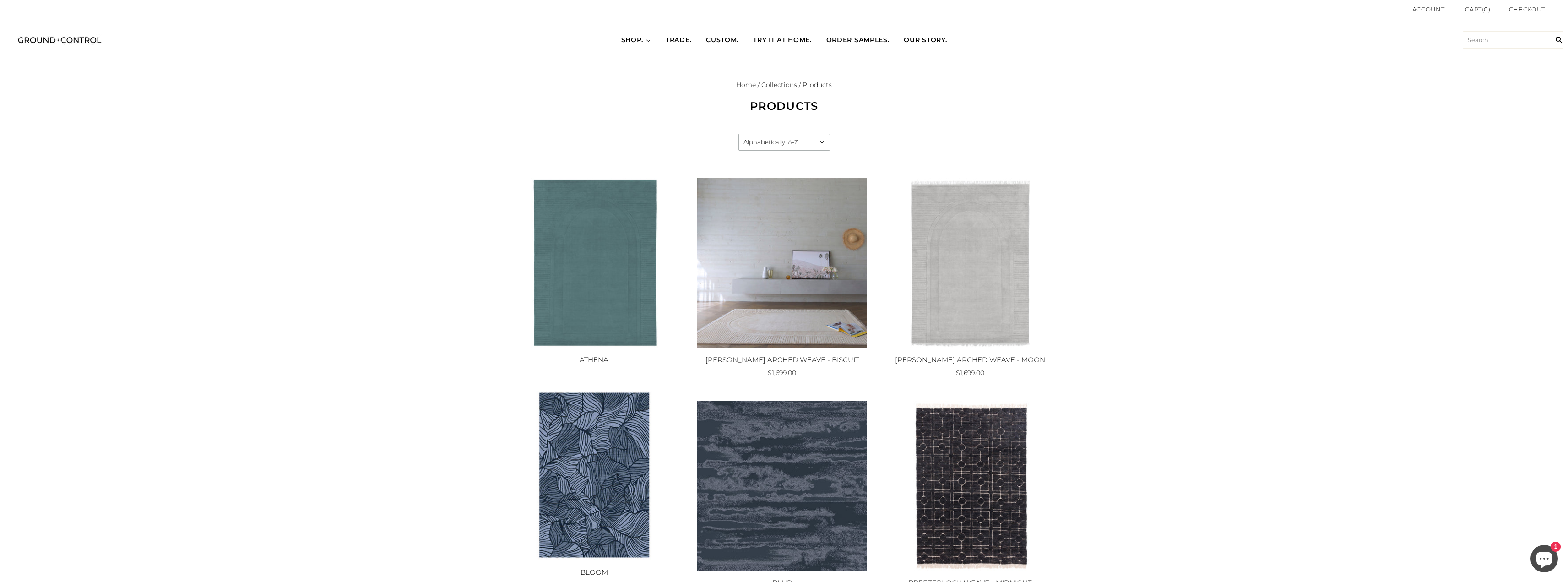
click at [725, 39] on span "CUSTOM." at bounding box center [722, 40] width 32 height 9
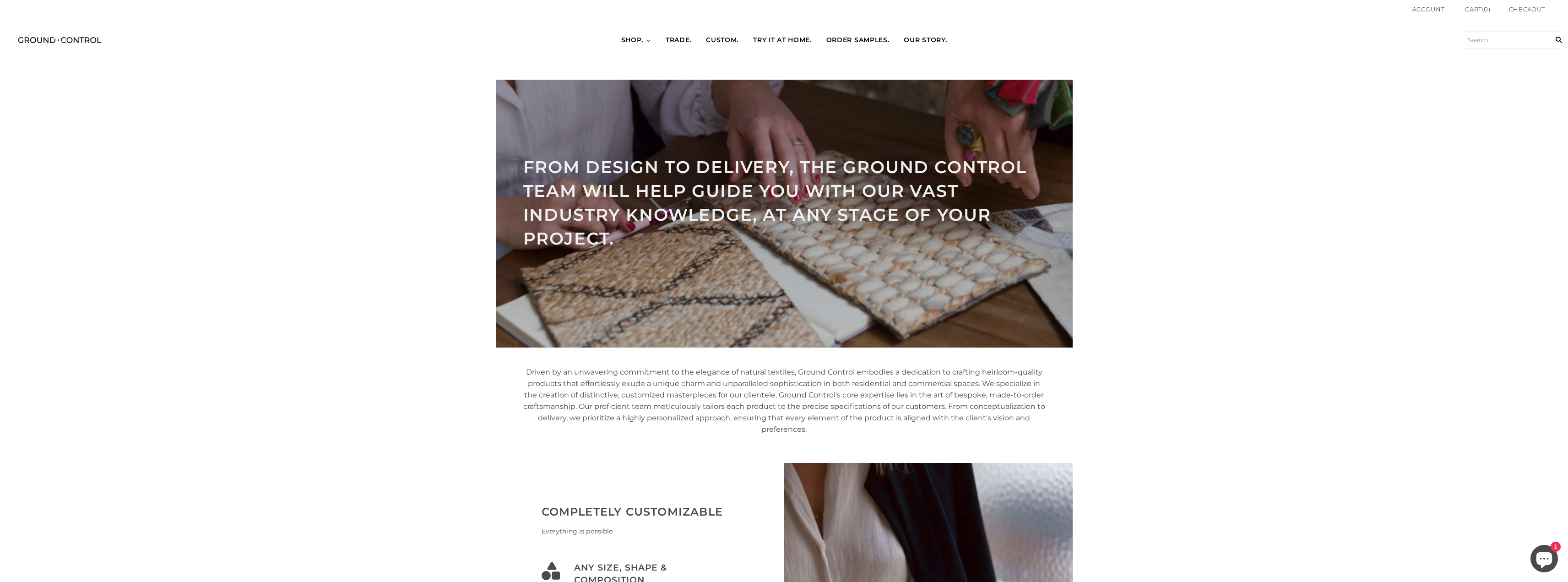
scroll to position [0, 41]
